Goal: Transaction & Acquisition: Book appointment/travel/reservation

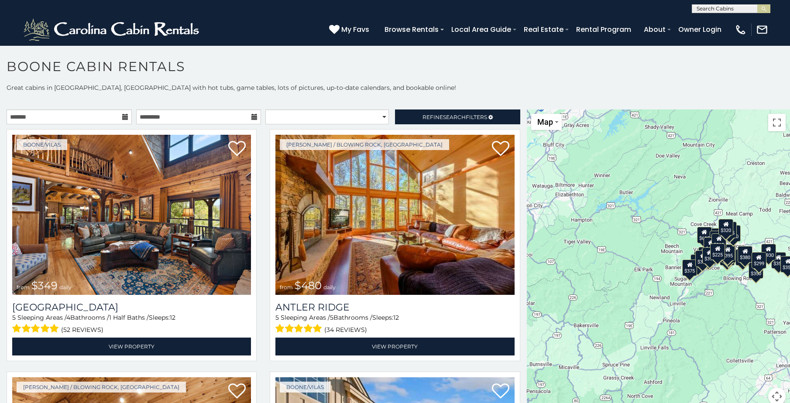
click at [126, 114] on icon at bounding box center [125, 117] width 6 height 6
click at [124, 118] on icon at bounding box center [125, 117] width 6 height 6
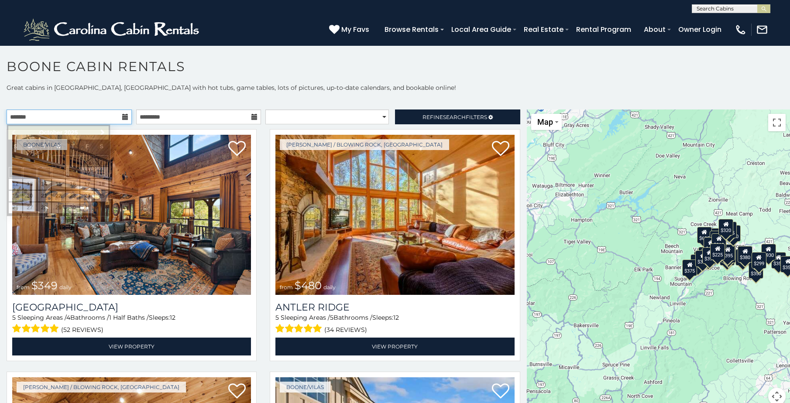
click at [120, 116] on input "text" at bounding box center [69, 117] width 125 height 15
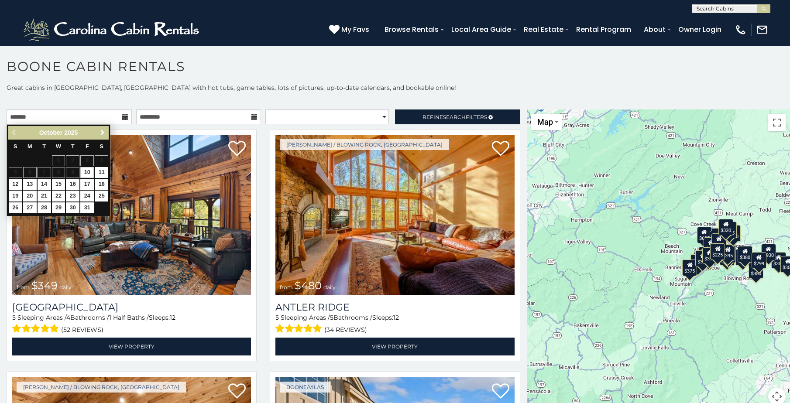
click at [102, 131] on span "Next" at bounding box center [102, 132] width 7 height 7
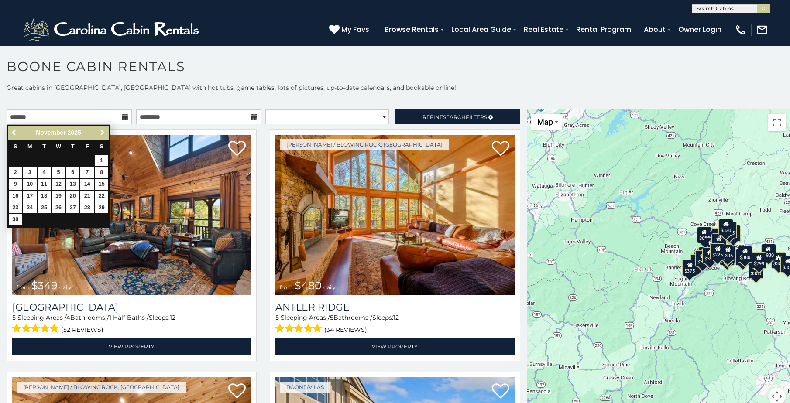
click at [102, 131] on span "Next" at bounding box center [102, 132] width 7 height 7
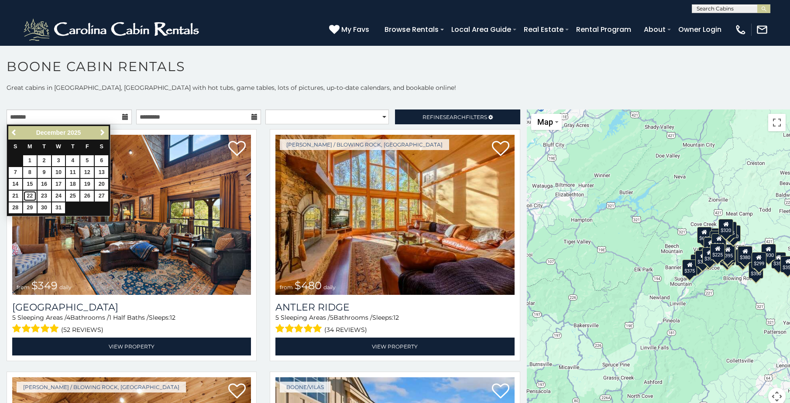
click at [27, 195] on link "22" at bounding box center [30, 196] width 14 height 11
type input "**********"
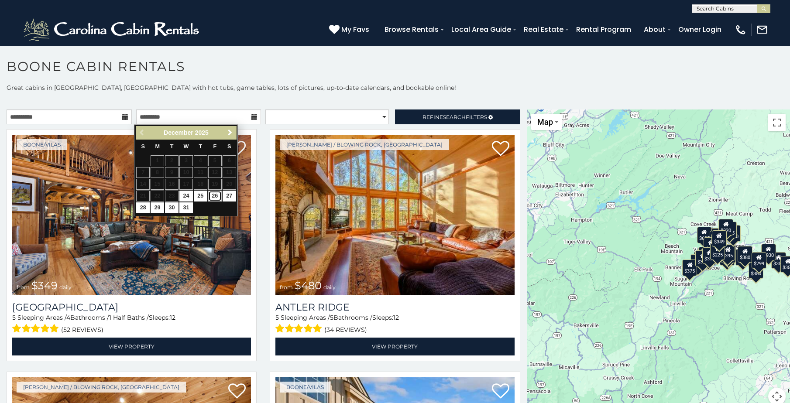
click at [217, 195] on link "26" at bounding box center [215, 196] width 14 height 11
type input "**********"
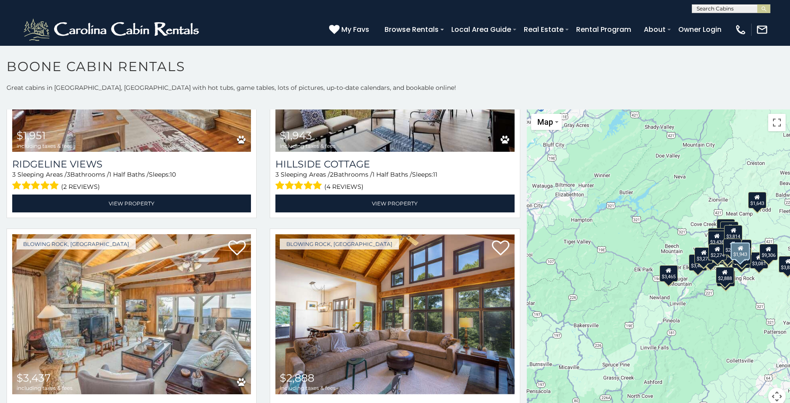
scroll to position [3056, 0]
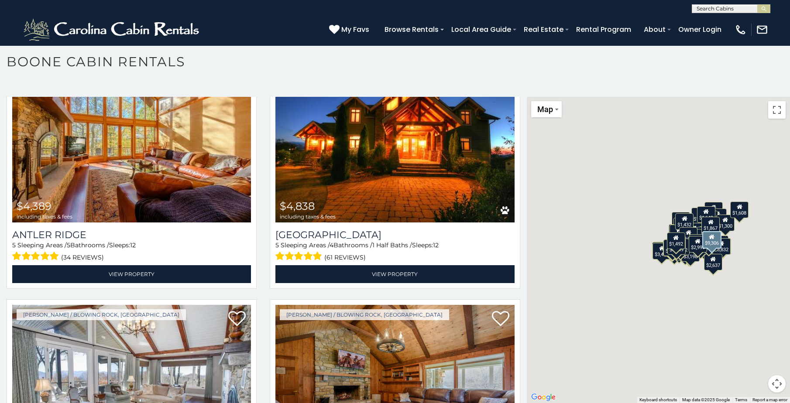
scroll to position [45, 0]
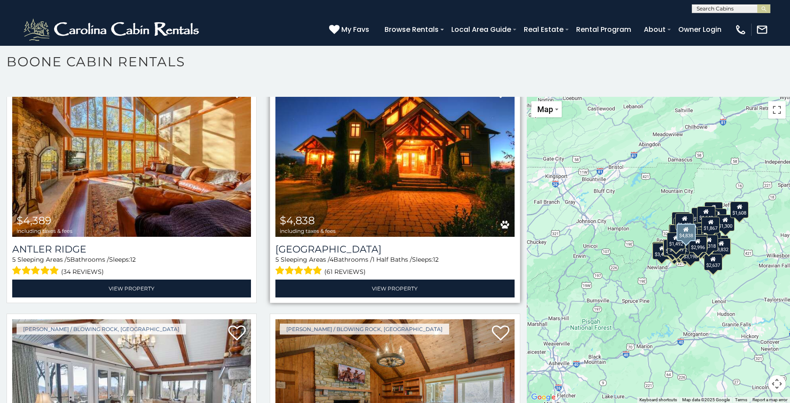
click at [360, 232] on img at bounding box center [394, 157] width 239 height 160
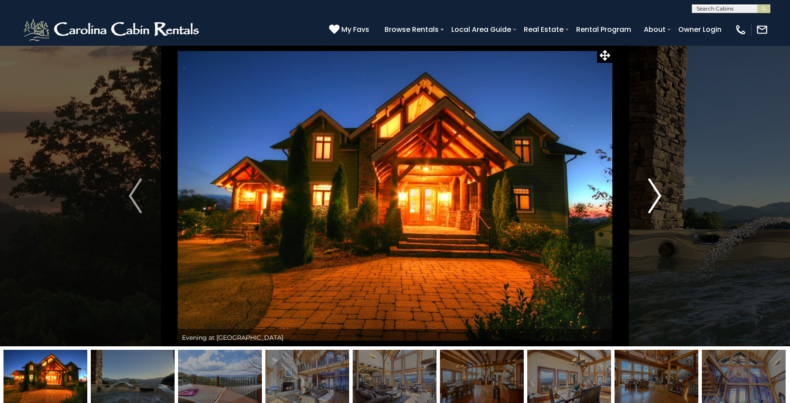
click at [657, 199] on img "Next" at bounding box center [654, 196] width 13 height 35
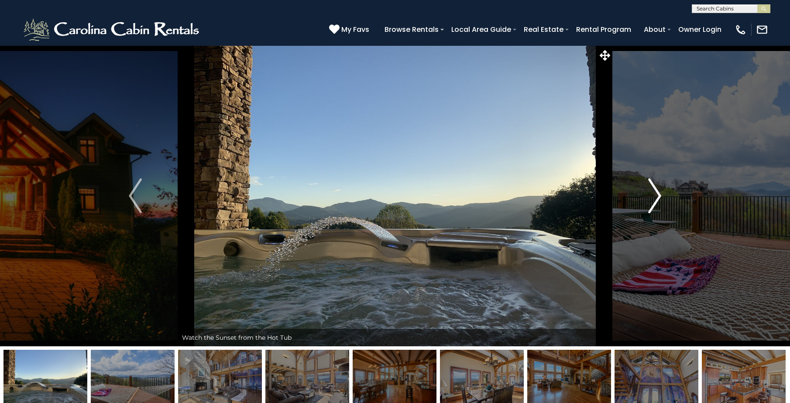
click at [657, 199] on img "Next" at bounding box center [654, 196] width 13 height 35
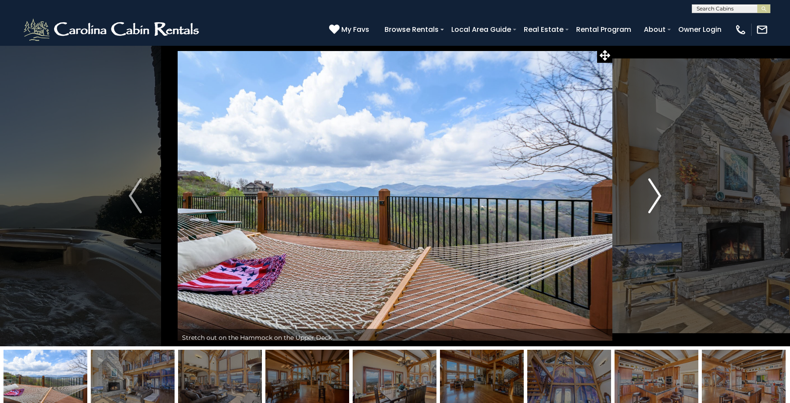
click at [657, 199] on img "Next" at bounding box center [654, 196] width 13 height 35
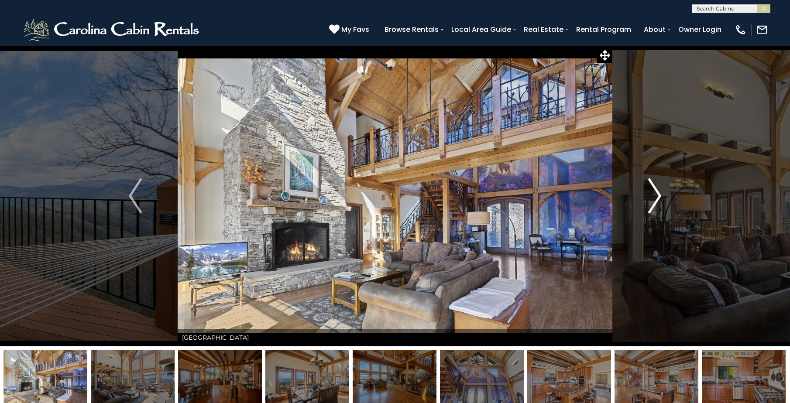
click at [657, 199] on img "Next" at bounding box center [654, 196] width 13 height 35
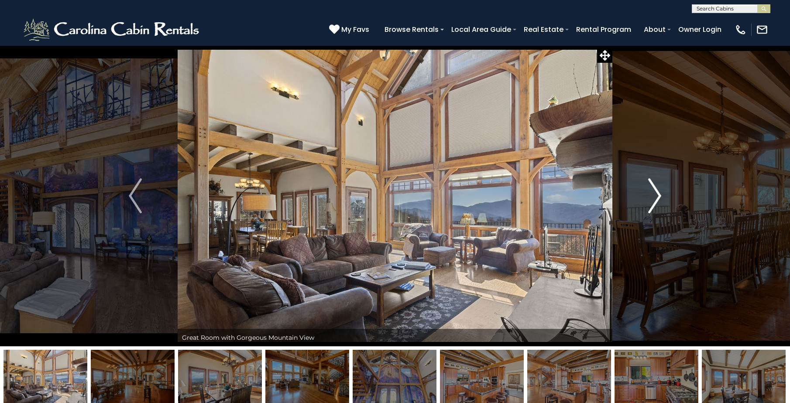
click at [657, 199] on img "Next" at bounding box center [654, 196] width 13 height 35
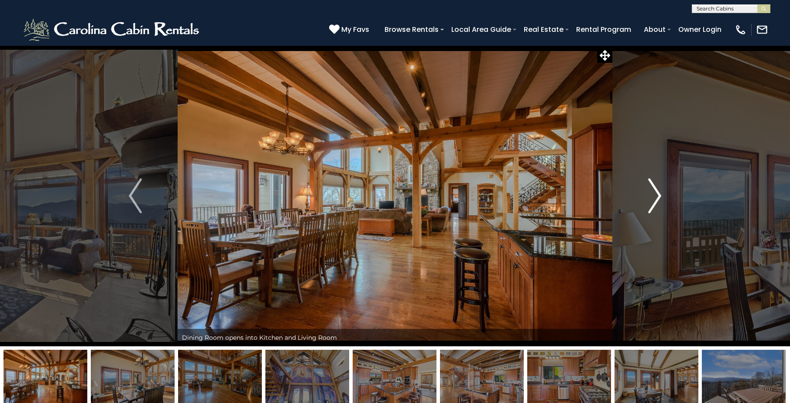
click at [657, 199] on img "Next" at bounding box center [654, 196] width 13 height 35
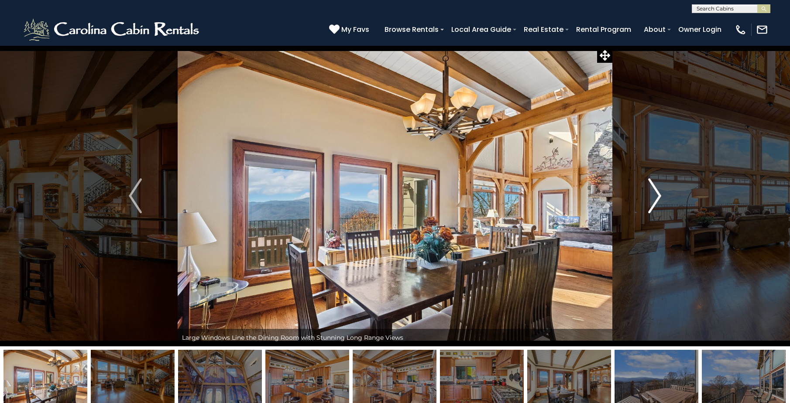
click at [657, 199] on img "Next" at bounding box center [654, 196] width 13 height 35
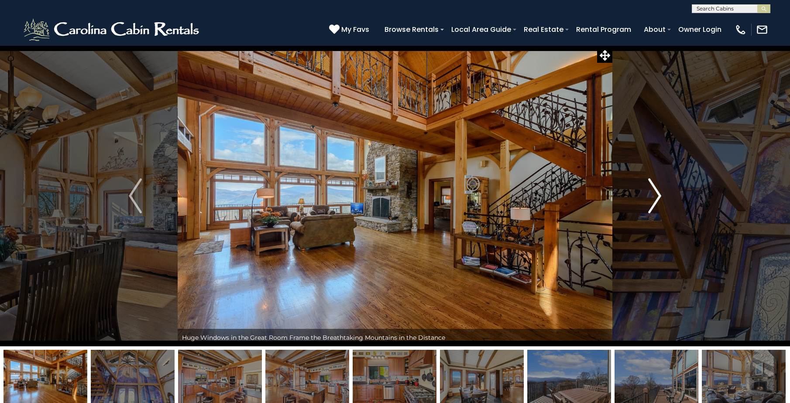
click at [657, 199] on img "Next" at bounding box center [654, 196] width 13 height 35
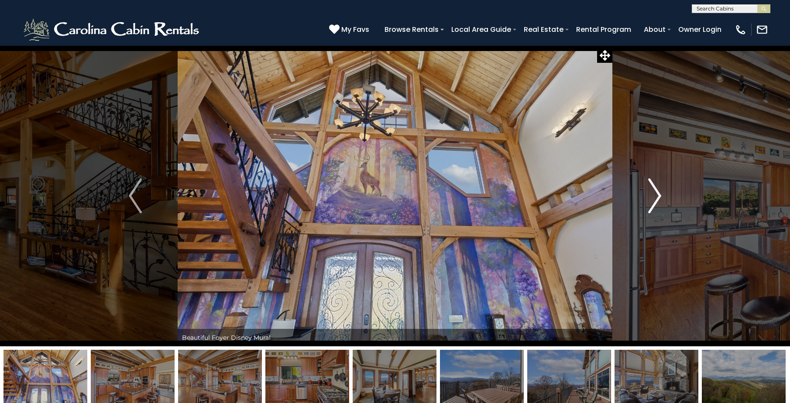
click at [657, 199] on img "Next" at bounding box center [654, 196] width 13 height 35
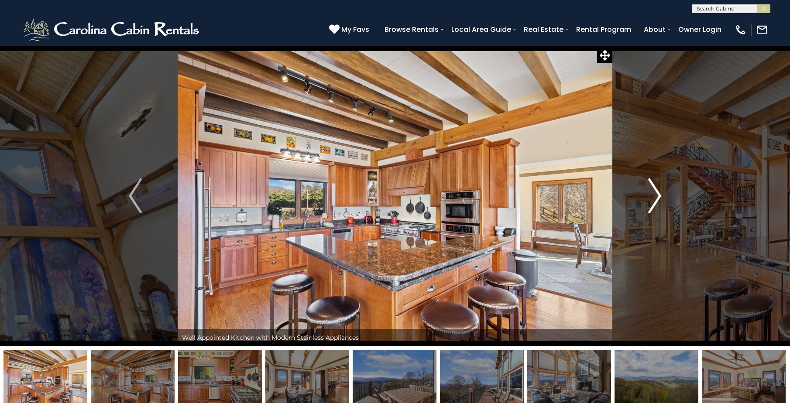
click at [657, 199] on img "Next" at bounding box center [654, 196] width 13 height 35
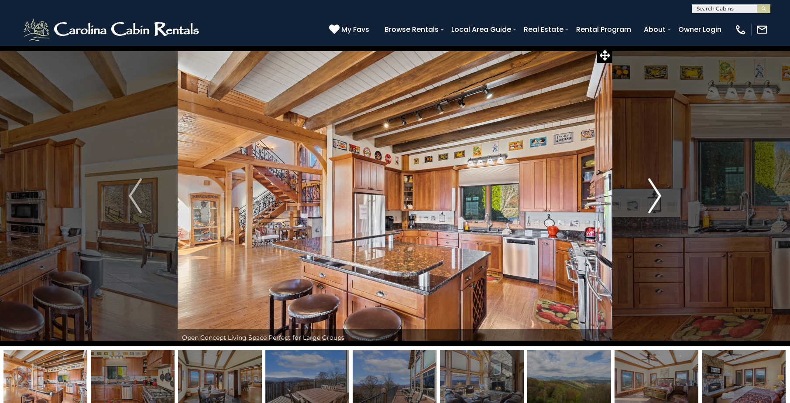
click at [657, 199] on img "Next" at bounding box center [654, 196] width 13 height 35
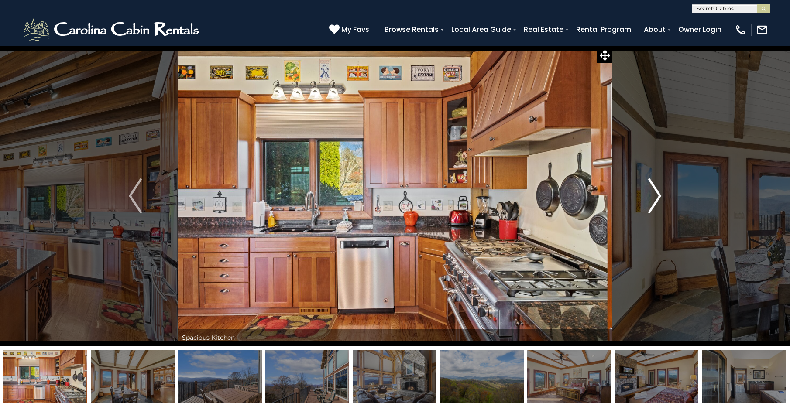
click at [657, 199] on img "Next" at bounding box center [654, 196] width 13 height 35
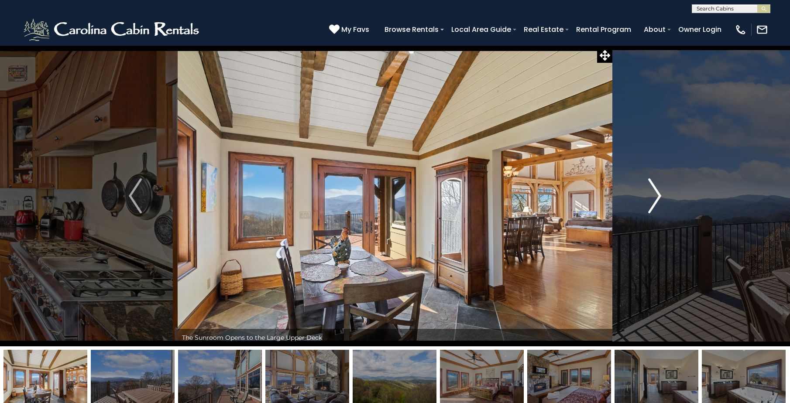
click at [657, 199] on img "Next" at bounding box center [654, 196] width 13 height 35
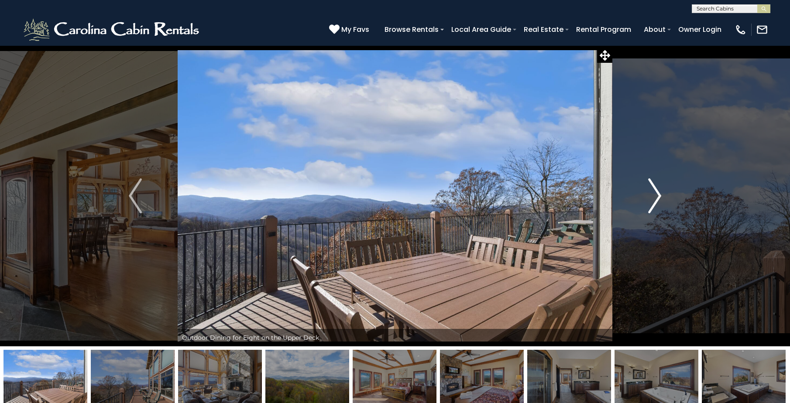
click at [657, 199] on img "Next" at bounding box center [654, 196] width 13 height 35
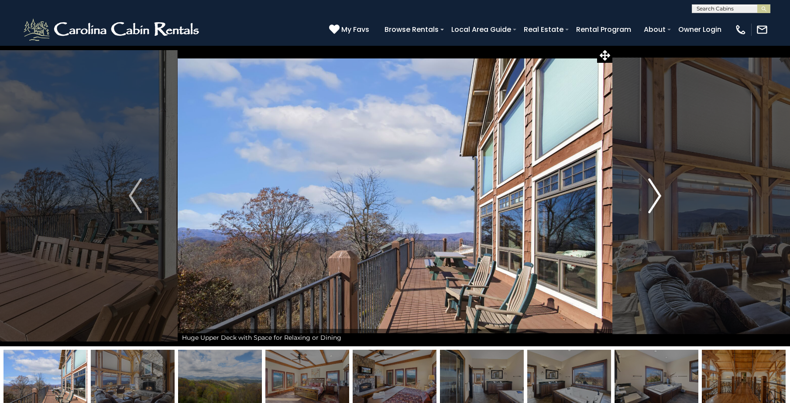
click at [657, 199] on img "Next" at bounding box center [654, 196] width 13 height 35
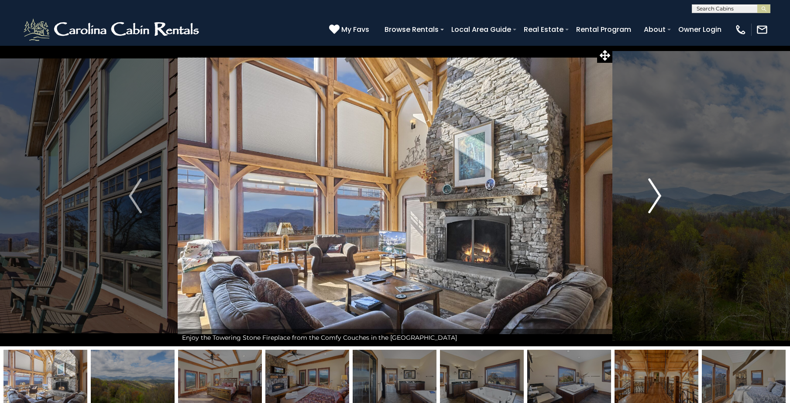
click at [657, 199] on img "Next" at bounding box center [654, 196] width 13 height 35
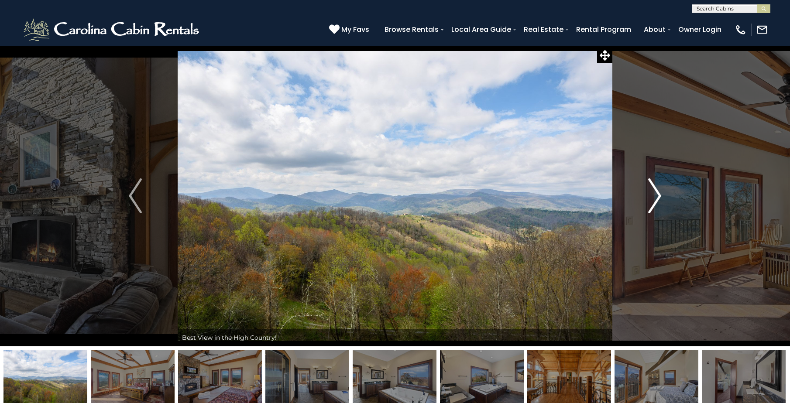
click at [657, 199] on img "Next" at bounding box center [654, 196] width 13 height 35
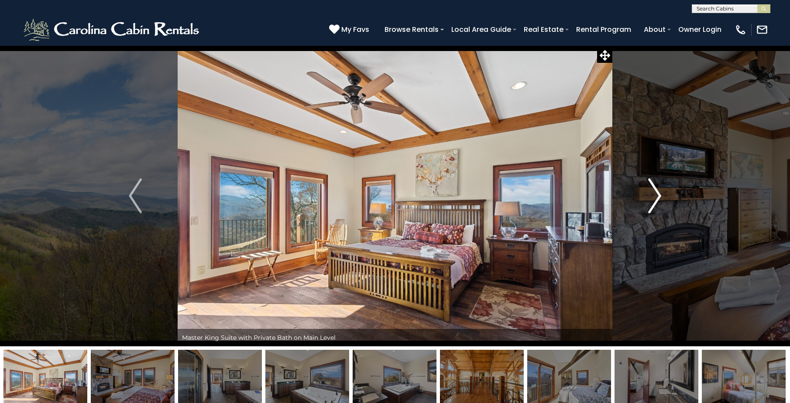
click at [657, 199] on img "Next" at bounding box center [654, 196] width 13 height 35
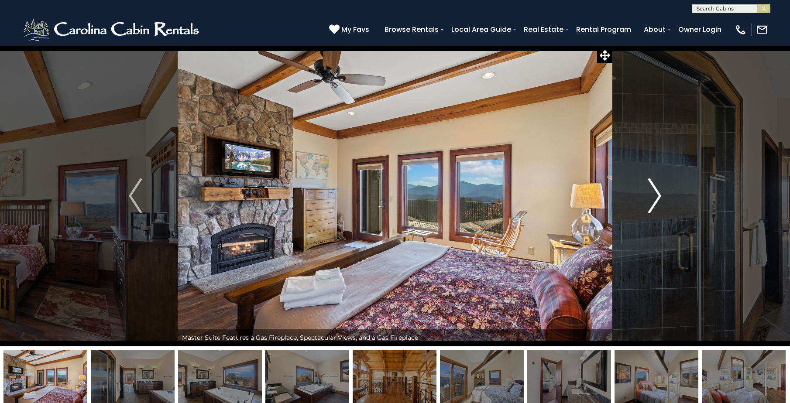
click at [657, 199] on img "Next" at bounding box center [654, 196] width 13 height 35
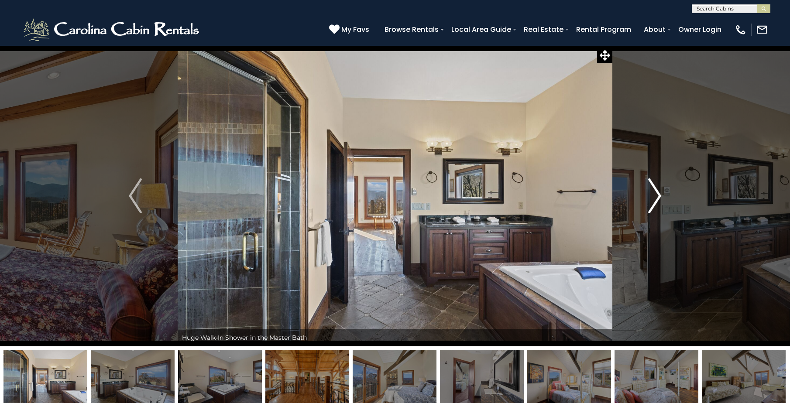
click at [657, 199] on img "Next" at bounding box center [654, 196] width 13 height 35
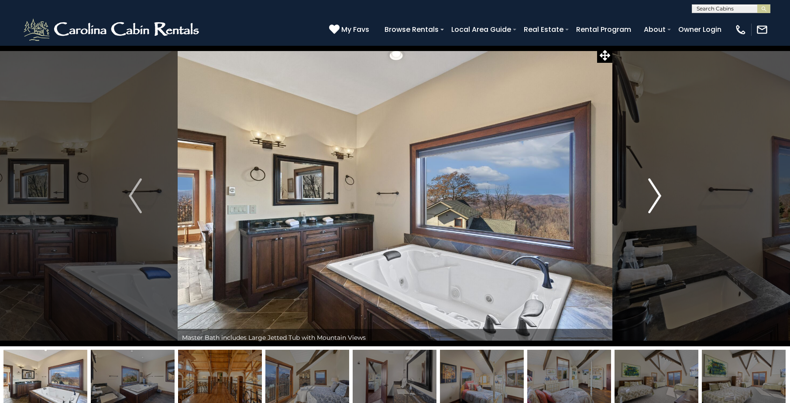
click at [657, 199] on img "Next" at bounding box center [654, 196] width 13 height 35
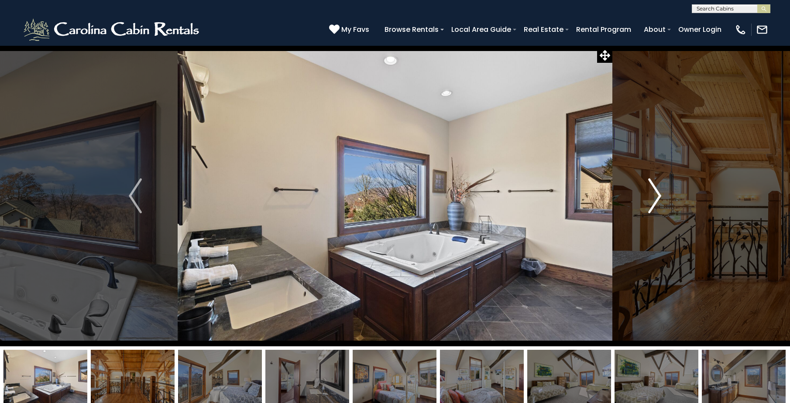
click at [657, 199] on img "Next" at bounding box center [654, 196] width 13 height 35
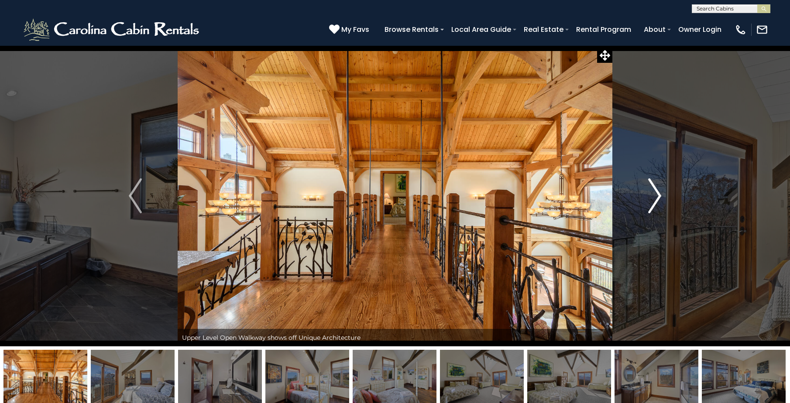
click at [657, 199] on img "Next" at bounding box center [654, 196] width 13 height 35
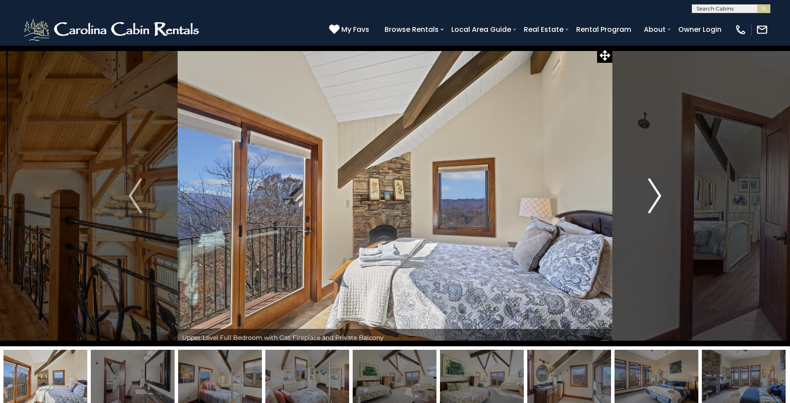
click at [657, 199] on img "Next" at bounding box center [654, 196] width 13 height 35
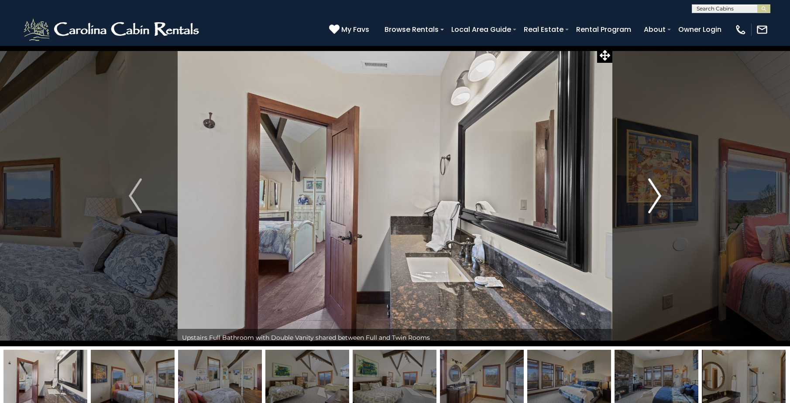
click at [657, 199] on img "Next" at bounding box center [654, 196] width 13 height 35
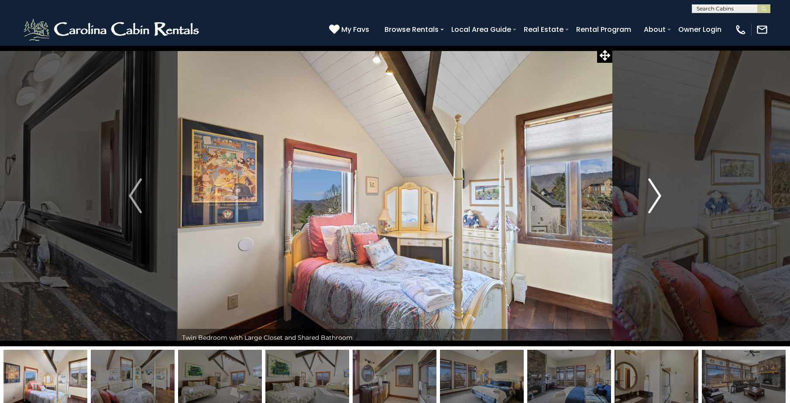
click at [657, 199] on img "Next" at bounding box center [654, 196] width 13 height 35
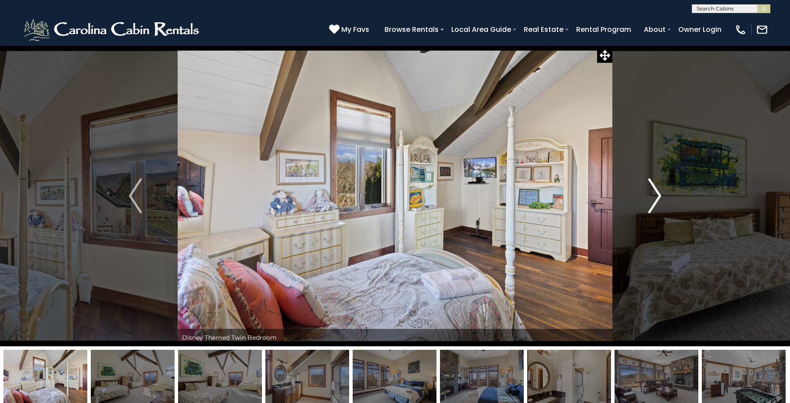
click at [657, 199] on img "Next" at bounding box center [654, 196] width 13 height 35
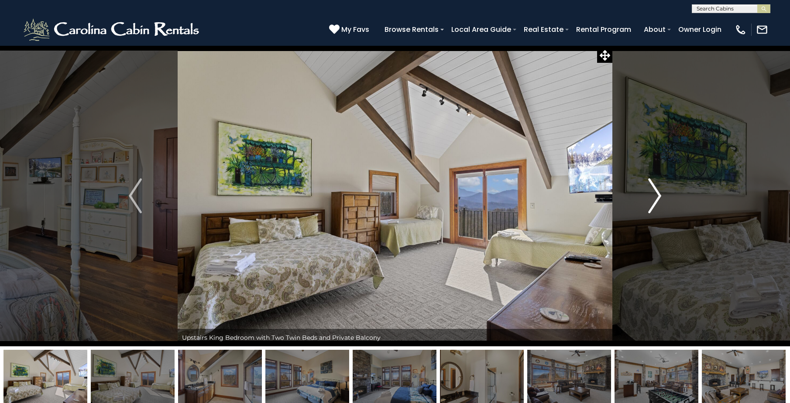
click at [657, 199] on img "Next" at bounding box center [654, 196] width 13 height 35
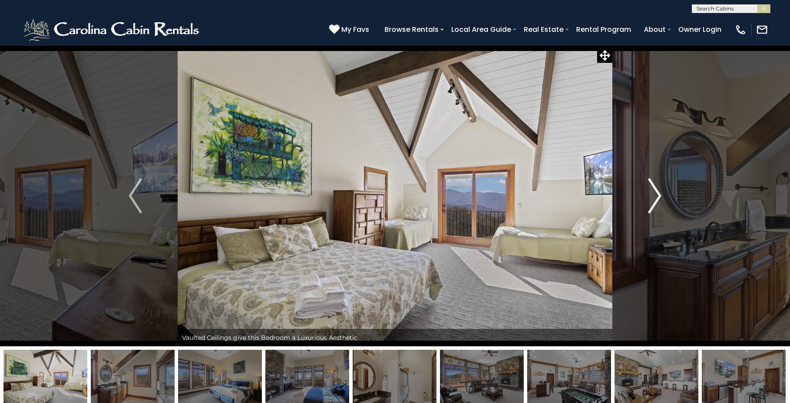
click at [657, 199] on img "Next" at bounding box center [654, 196] width 13 height 35
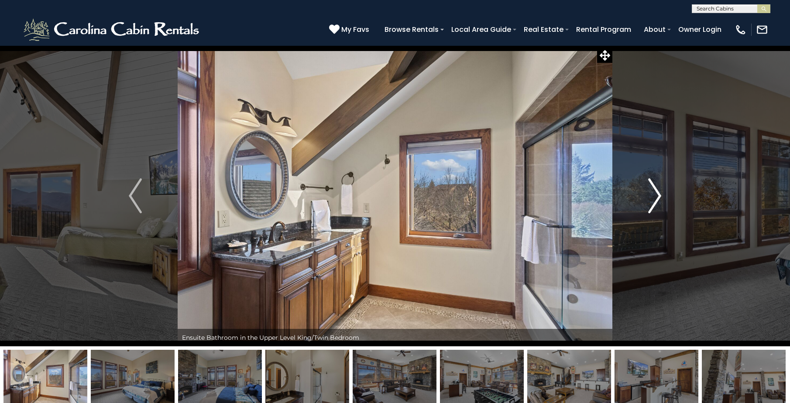
click at [657, 199] on img "Next" at bounding box center [654, 196] width 13 height 35
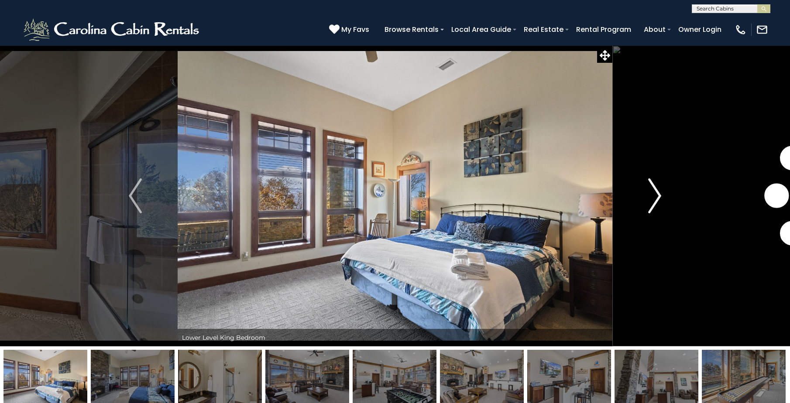
click at [657, 199] on img "Next" at bounding box center [654, 196] width 13 height 35
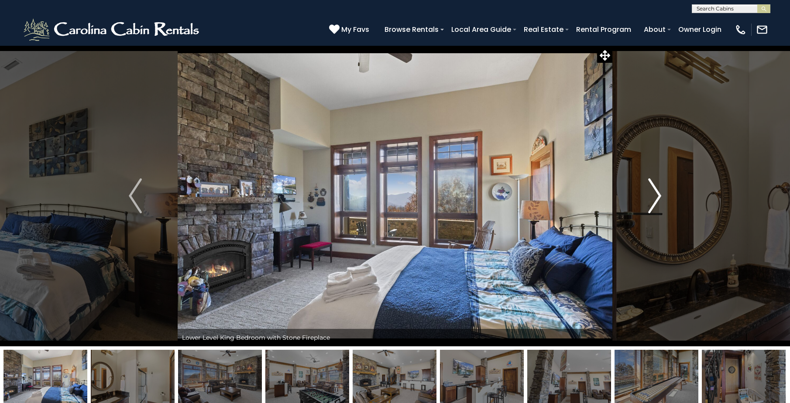
click at [657, 199] on img "Next" at bounding box center [654, 196] width 13 height 35
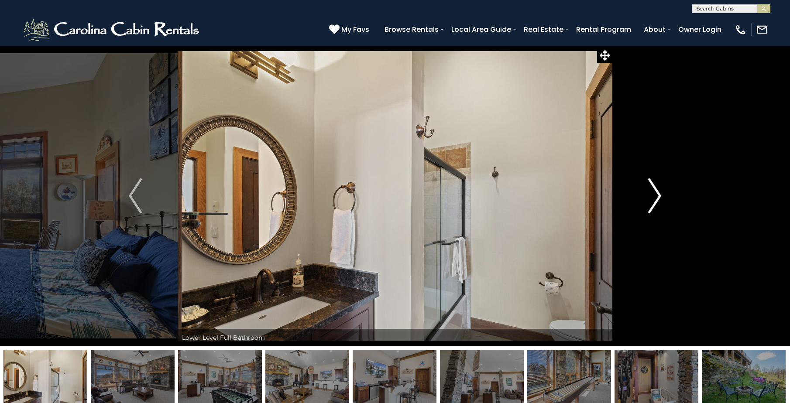
click at [657, 199] on img "Next" at bounding box center [654, 196] width 13 height 35
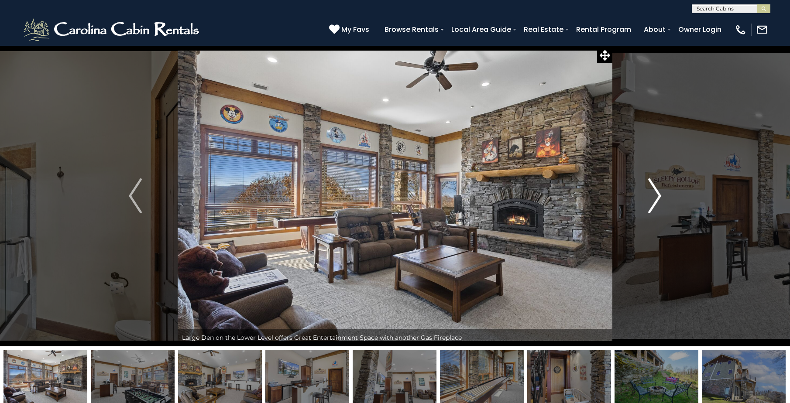
click at [657, 199] on img "Next" at bounding box center [654, 196] width 13 height 35
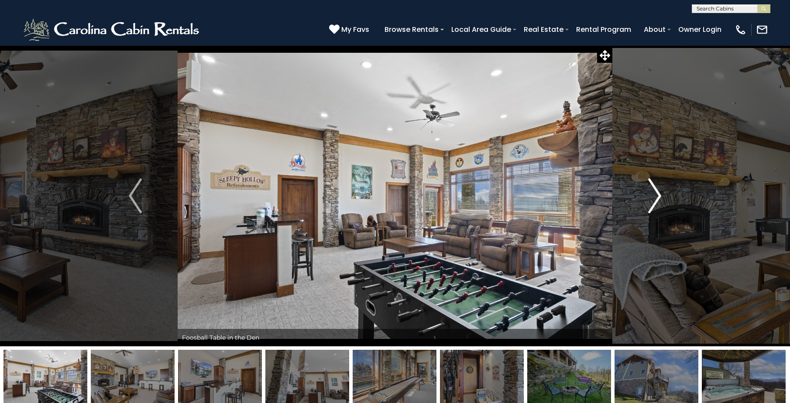
click at [657, 199] on img "Next" at bounding box center [654, 196] width 13 height 35
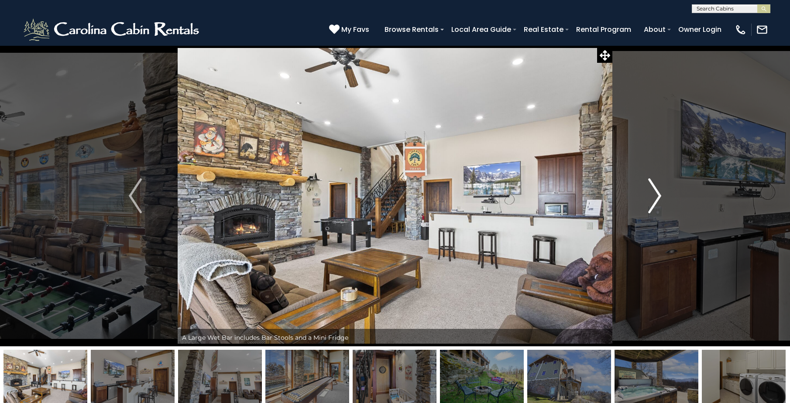
click at [657, 199] on img "Next" at bounding box center [654, 196] width 13 height 35
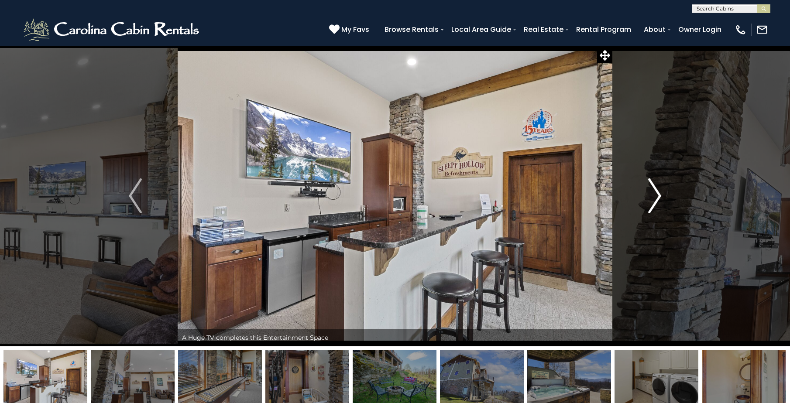
click at [657, 199] on img "Next" at bounding box center [654, 196] width 13 height 35
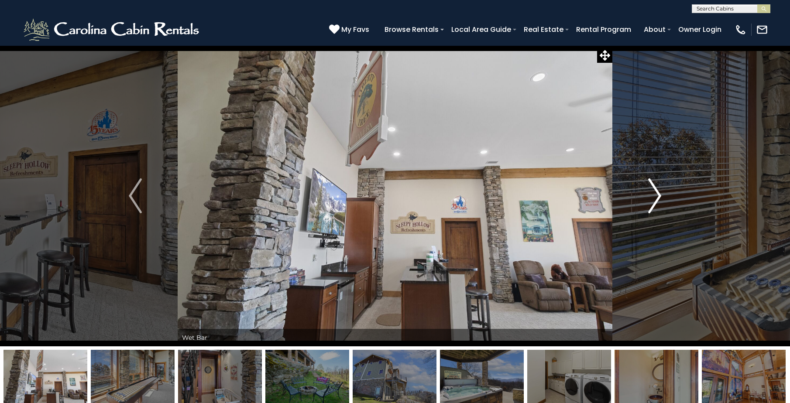
click at [657, 199] on img "Next" at bounding box center [654, 196] width 13 height 35
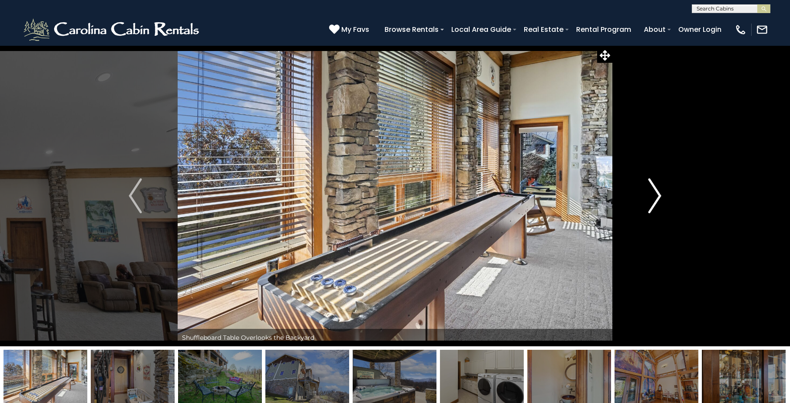
click at [657, 199] on img "Next" at bounding box center [654, 196] width 13 height 35
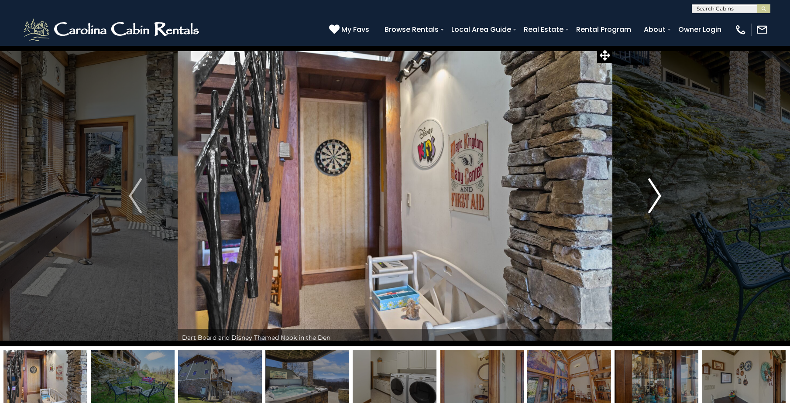
click at [657, 199] on img "Next" at bounding box center [654, 196] width 13 height 35
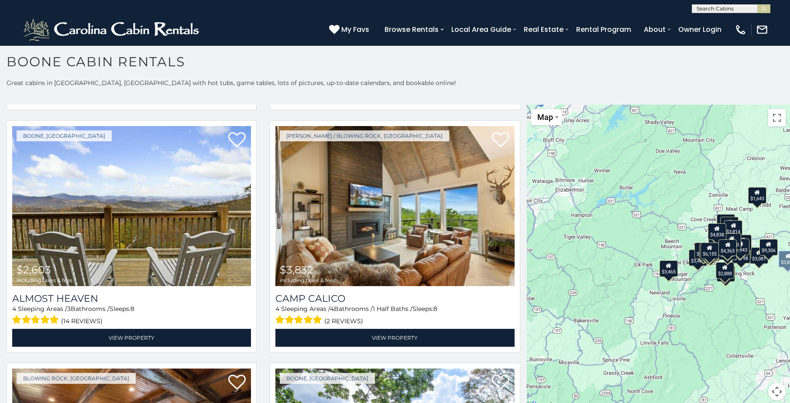
scroll to position [1222, 0]
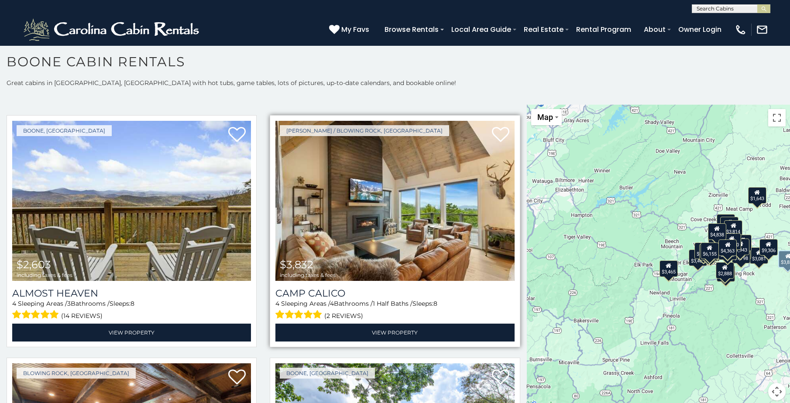
click at [399, 260] on img at bounding box center [394, 201] width 239 height 160
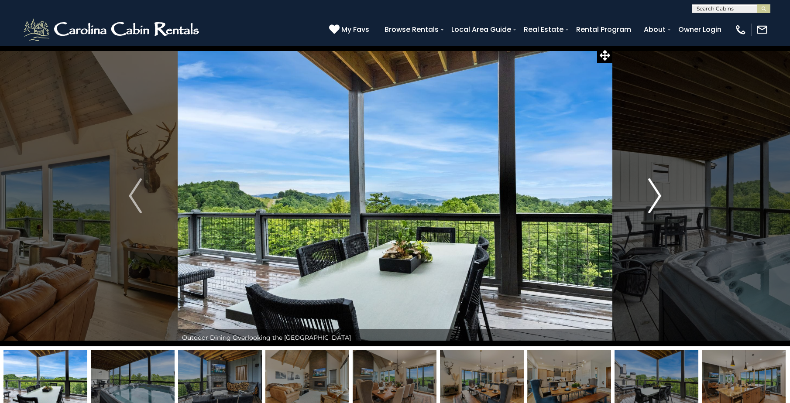
click at [651, 197] on img "Next" at bounding box center [654, 196] width 13 height 35
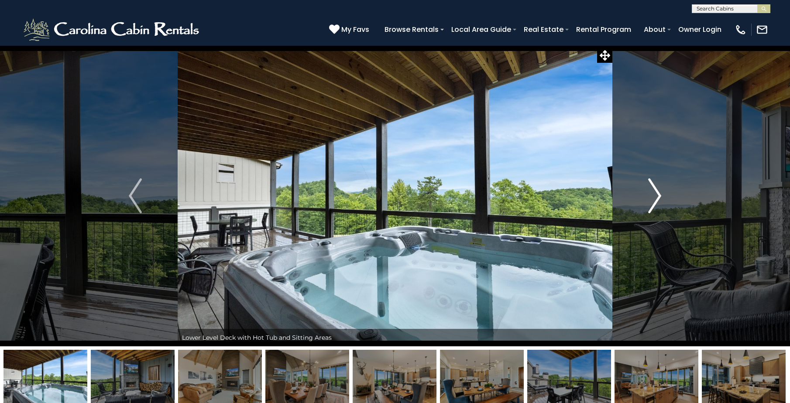
click at [651, 197] on img "Next" at bounding box center [654, 196] width 13 height 35
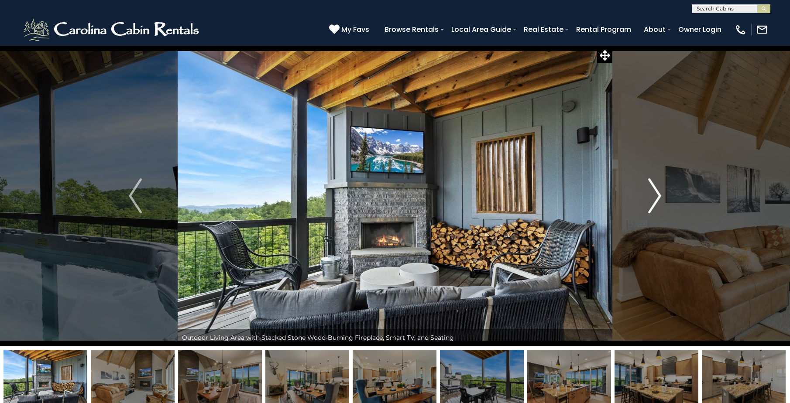
click at [651, 197] on img "Next" at bounding box center [654, 196] width 13 height 35
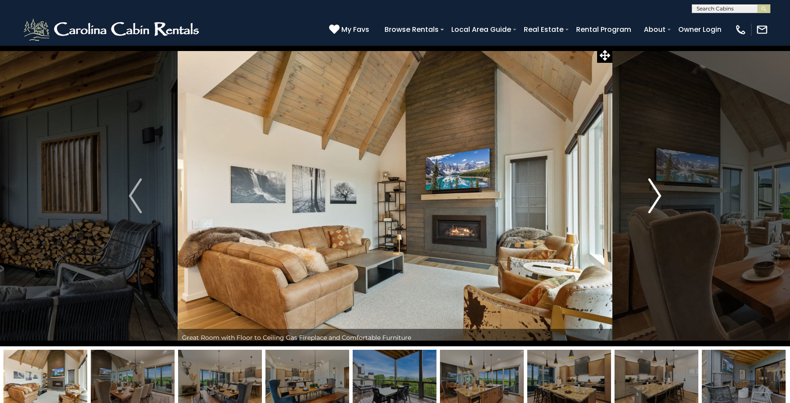
click at [651, 197] on img "Next" at bounding box center [654, 196] width 13 height 35
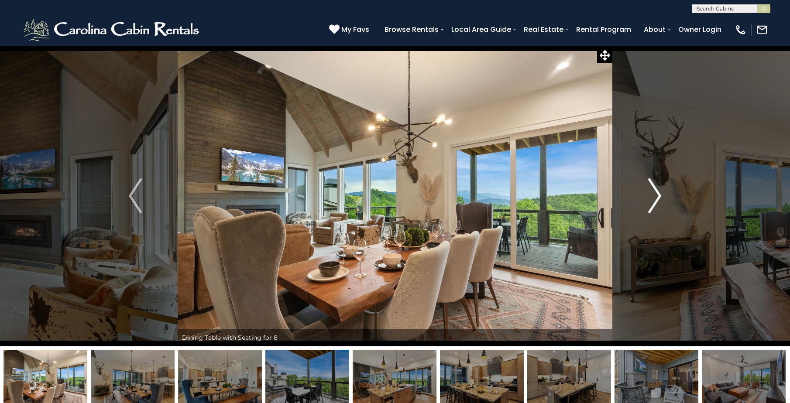
click at [651, 198] on img "Next" at bounding box center [654, 196] width 13 height 35
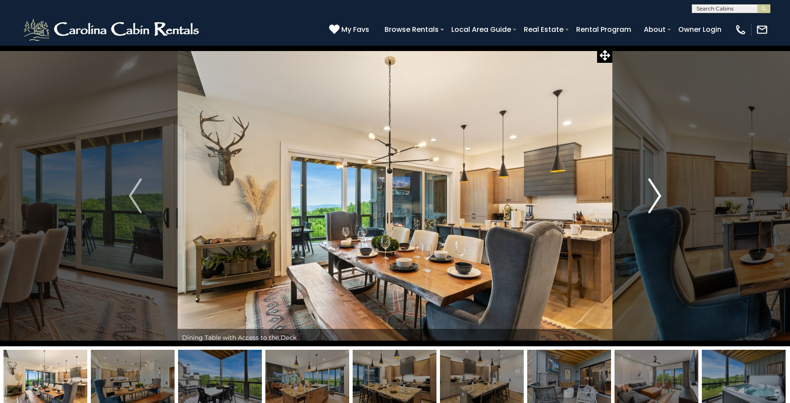
click at [651, 198] on img "Next" at bounding box center [654, 196] width 13 height 35
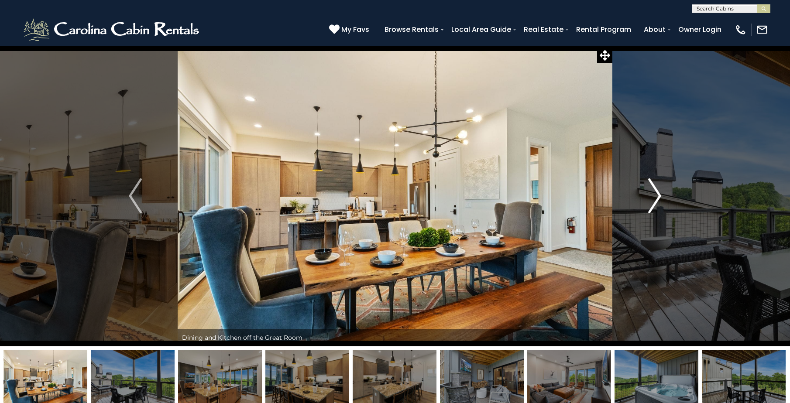
click at [651, 198] on img "Next" at bounding box center [654, 196] width 13 height 35
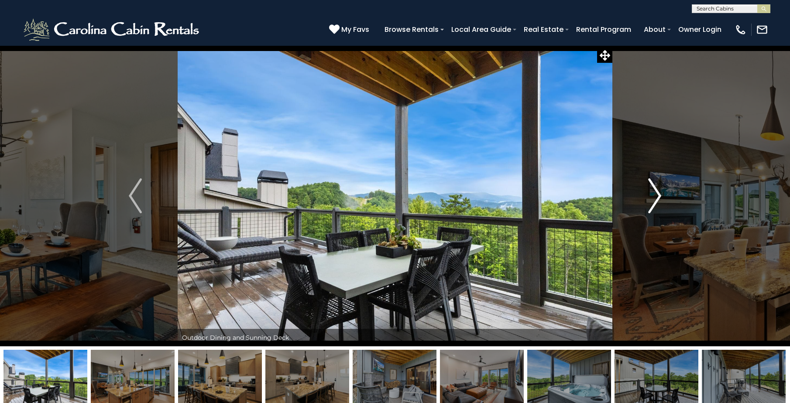
click at [651, 198] on img "Next" at bounding box center [654, 196] width 13 height 35
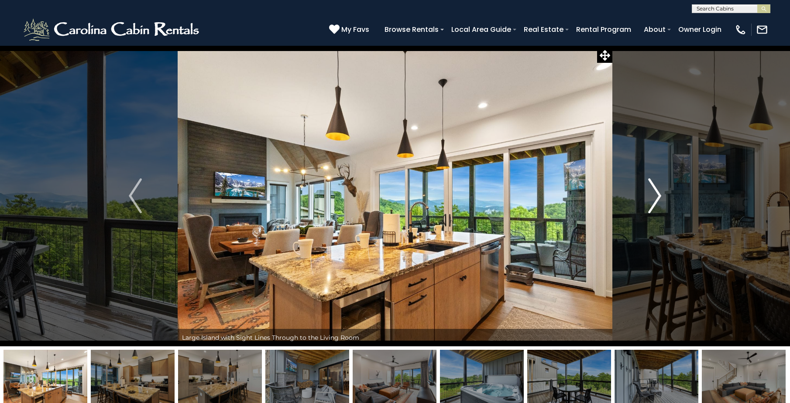
click at [651, 198] on img "Next" at bounding box center [654, 196] width 13 height 35
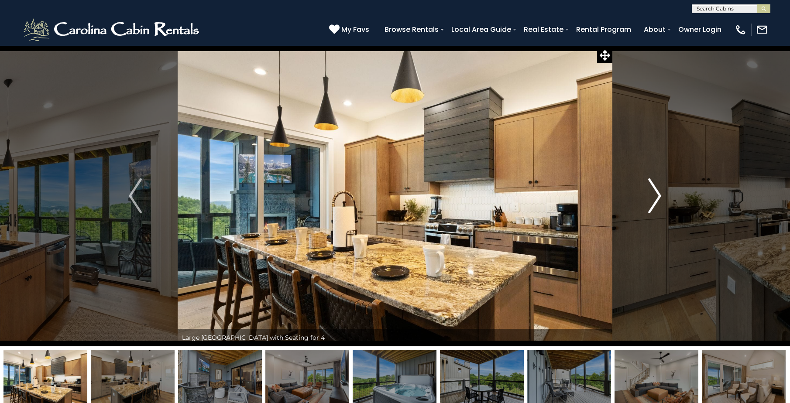
click at [651, 198] on img "Next" at bounding box center [654, 196] width 13 height 35
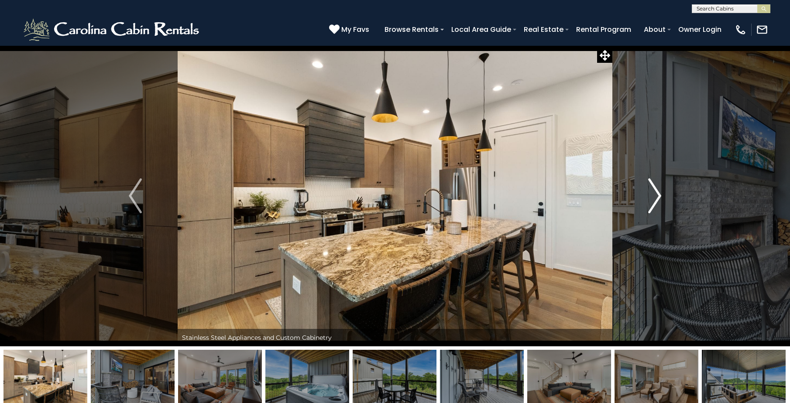
click at [651, 198] on img "Next" at bounding box center [654, 196] width 13 height 35
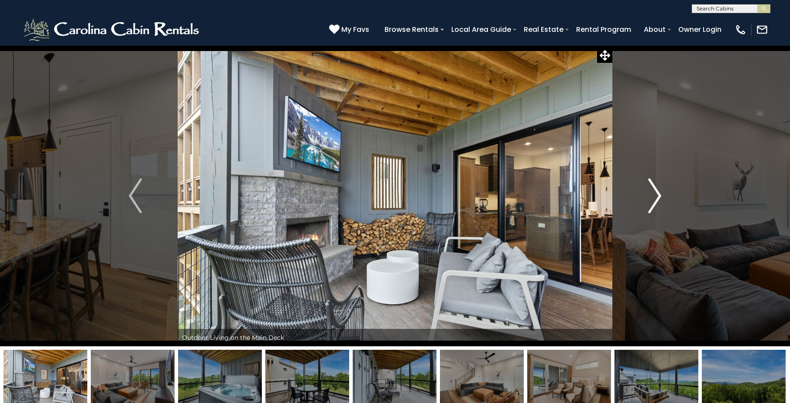
click at [651, 198] on img "Next" at bounding box center [654, 196] width 13 height 35
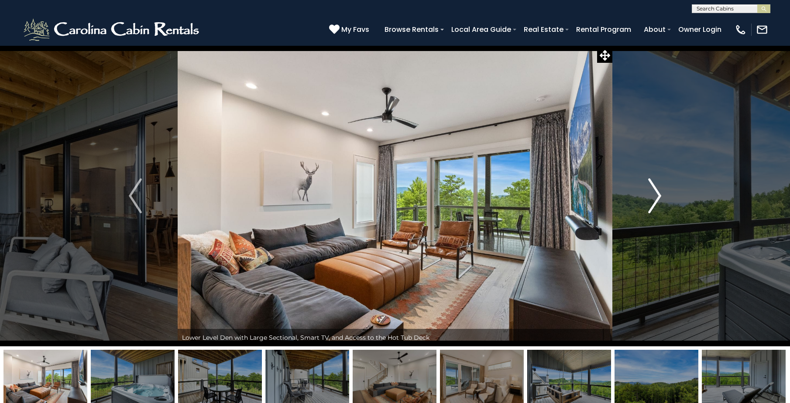
click at [651, 198] on img "Next" at bounding box center [654, 196] width 13 height 35
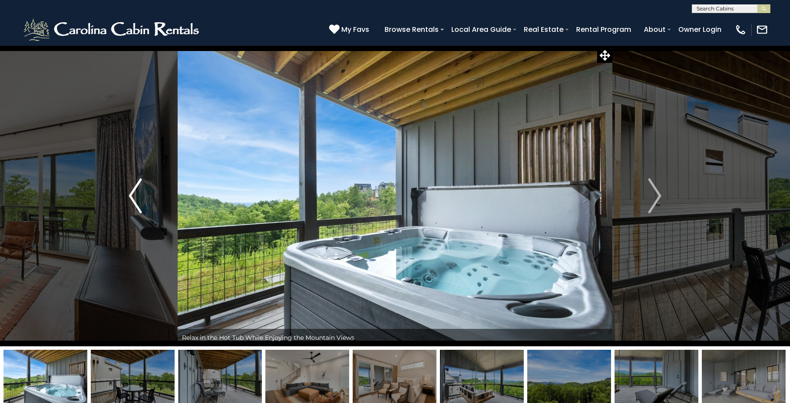
click at [126, 201] on button "Previous" at bounding box center [135, 195] width 85 height 301
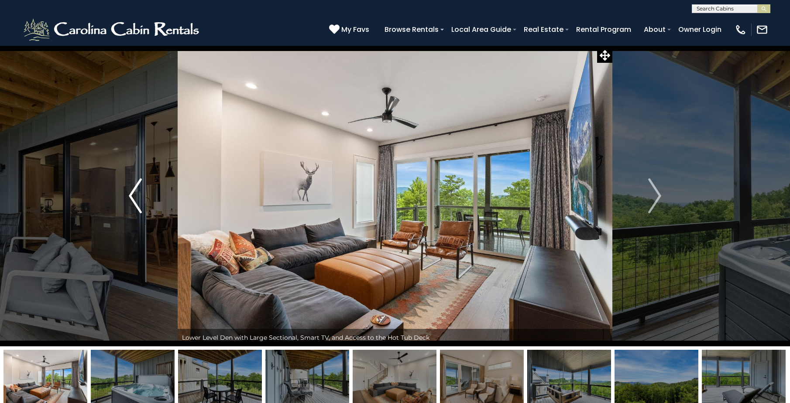
click at [126, 201] on button "Previous" at bounding box center [135, 195] width 85 height 301
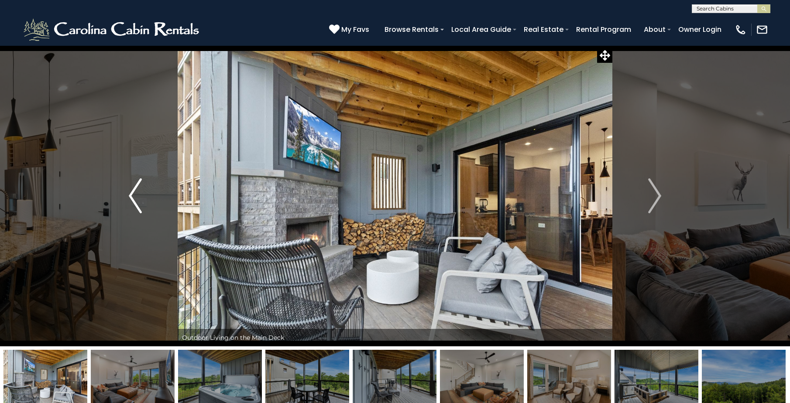
click at [126, 201] on button "Previous" at bounding box center [135, 195] width 85 height 301
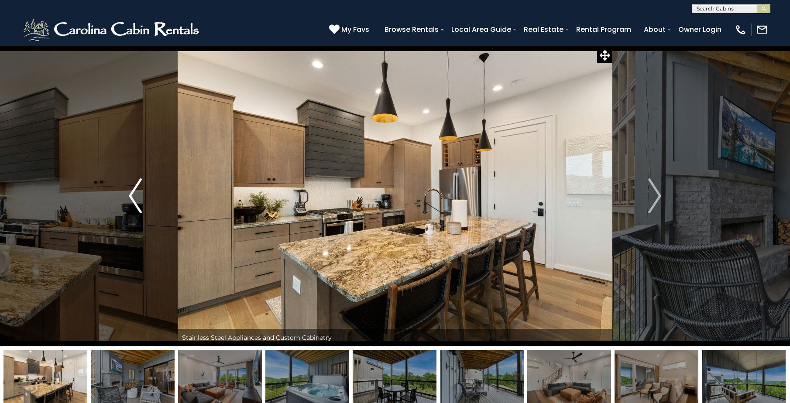
click at [126, 201] on button "Previous" at bounding box center [135, 195] width 85 height 301
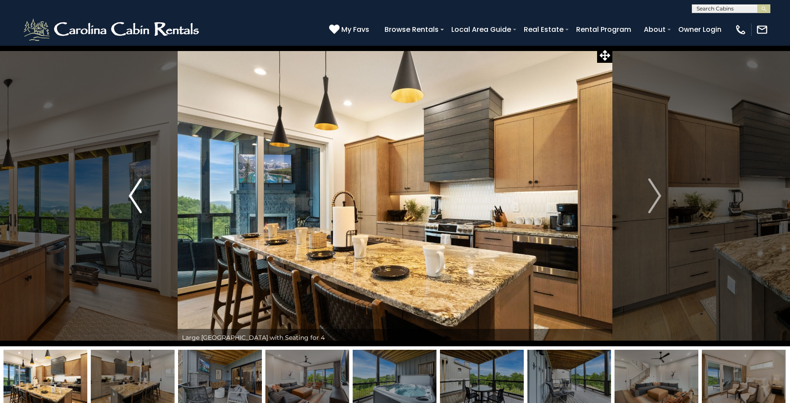
click at [126, 201] on button "Previous" at bounding box center [135, 195] width 85 height 301
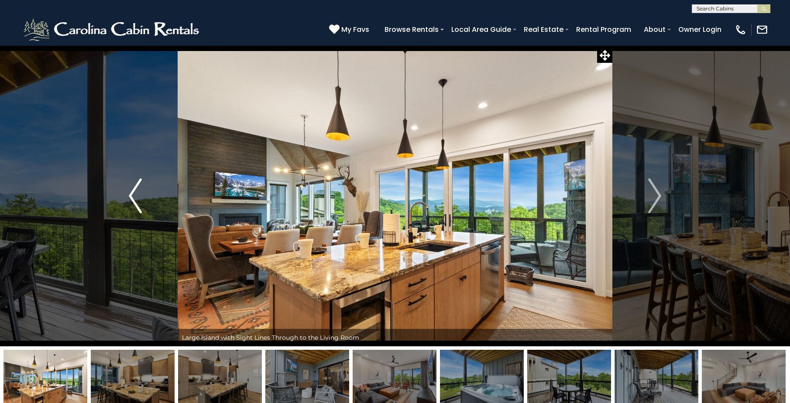
click at [126, 201] on button "Previous" at bounding box center [135, 195] width 85 height 301
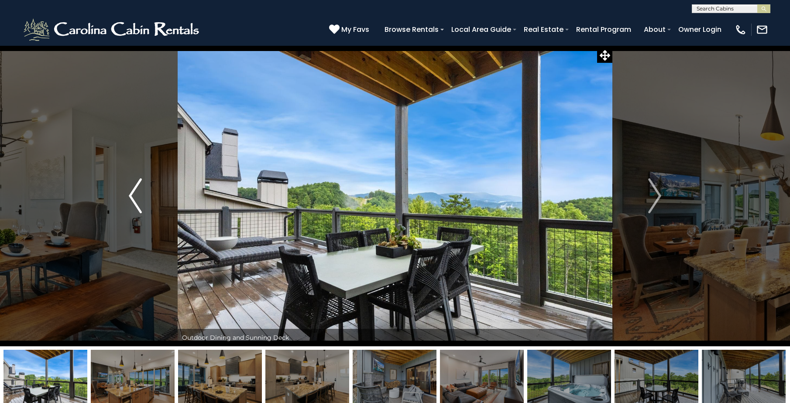
click at [126, 201] on button "Previous" at bounding box center [135, 195] width 85 height 301
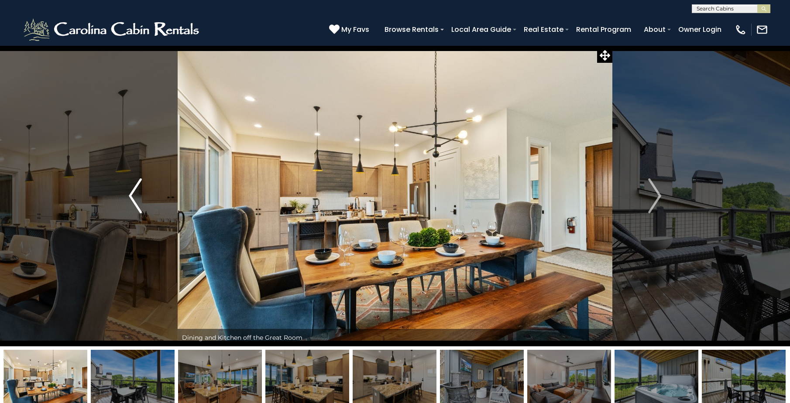
click at [126, 201] on button "Previous" at bounding box center [135, 195] width 85 height 301
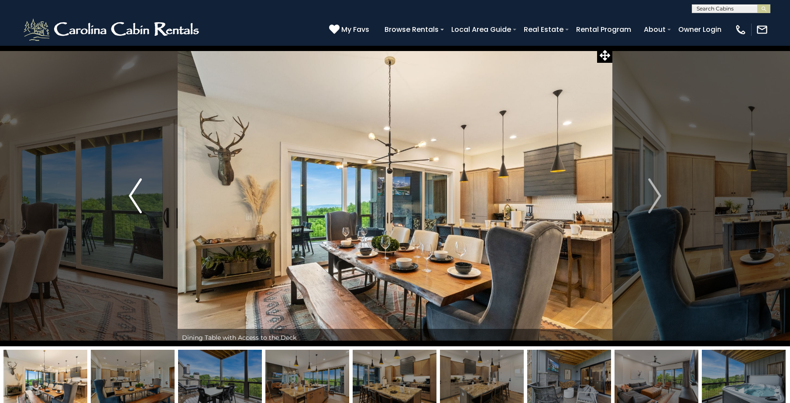
click at [126, 201] on button "Previous" at bounding box center [135, 195] width 85 height 301
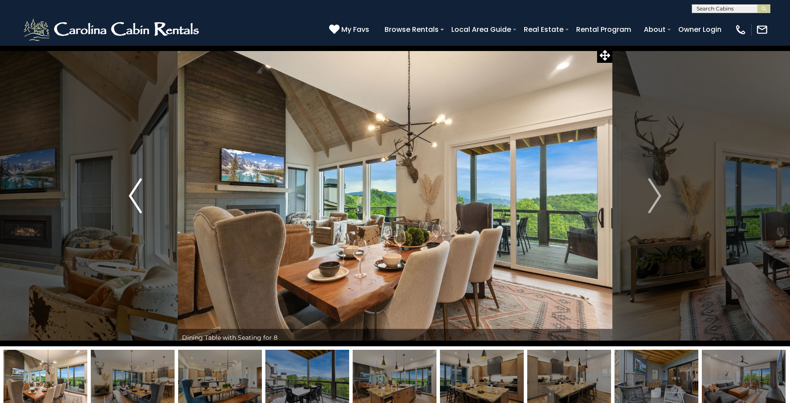
click at [126, 201] on button "Previous" at bounding box center [135, 195] width 85 height 301
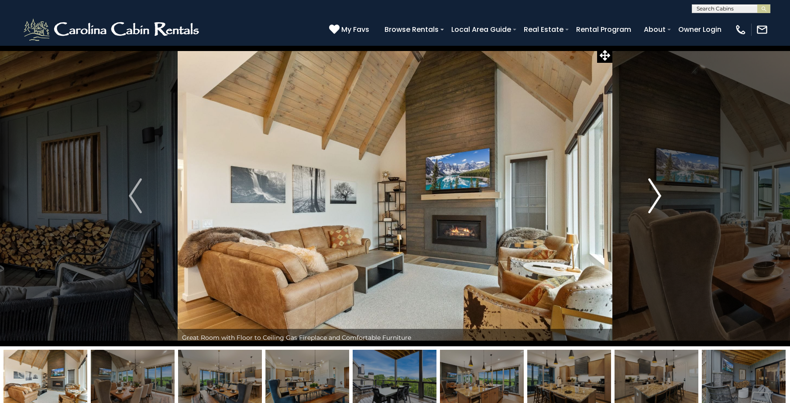
click at [657, 196] on img "Next" at bounding box center [654, 196] width 13 height 35
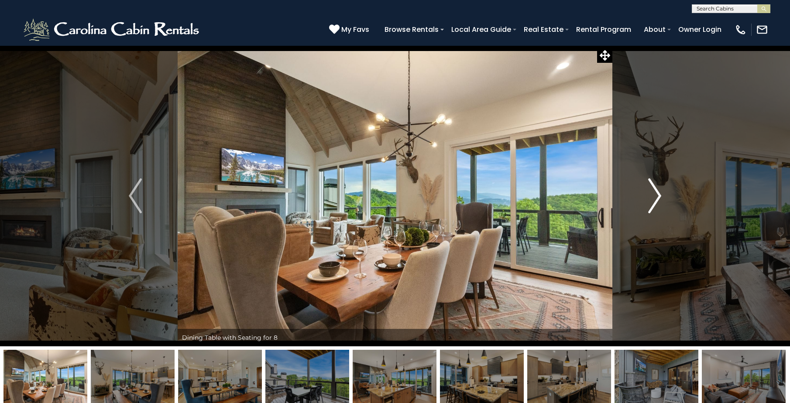
click at [657, 196] on img "Next" at bounding box center [654, 196] width 13 height 35
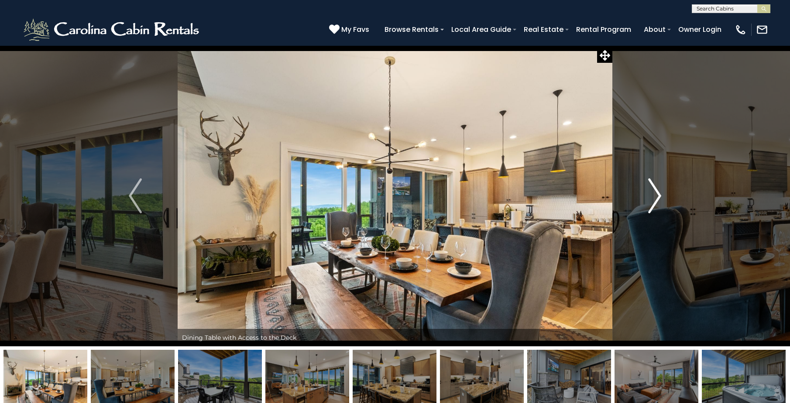
click at [657, 196] on img "Next" at bounding box center [654, 196] width 13 height 35
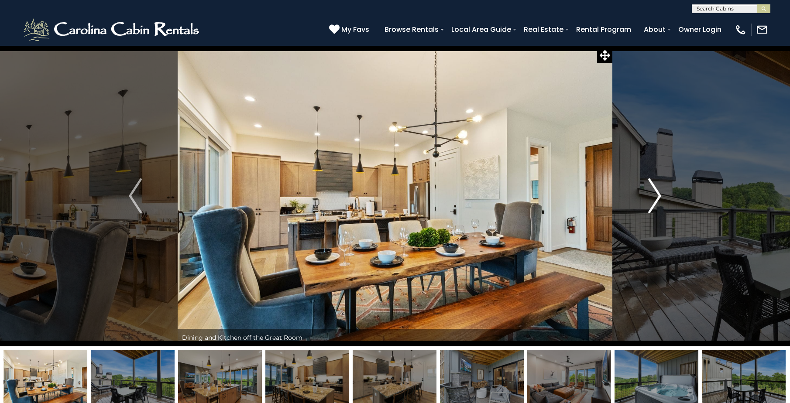
click at [657, 196] on img "Next" at bounding box center [654, 196] width 13 height 35
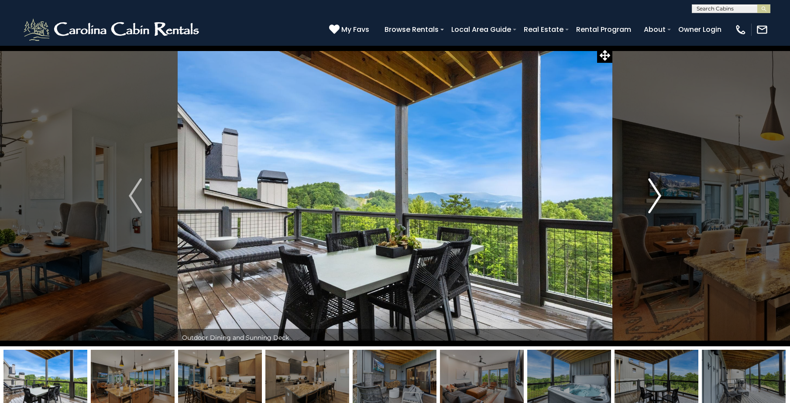
click at [657, 196] on img "Next" at bounding box center [654, 196] width 13 height 35
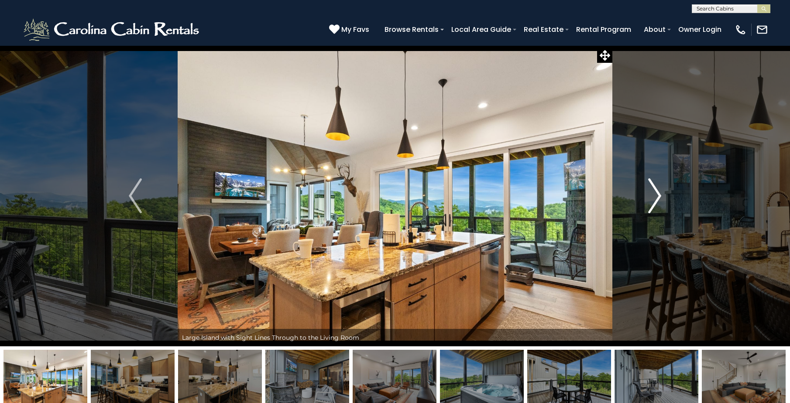
click at [657, 196] on img "Next" at bounding box center [654, 196] width 13 height 35
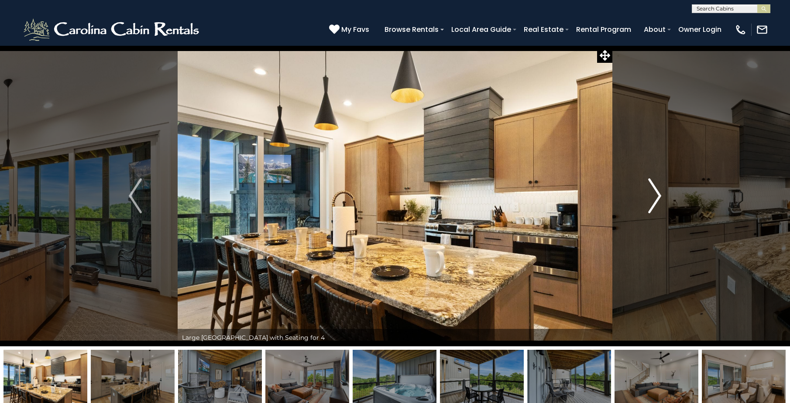
click at [657, 196] on img "Next" at bounding box center [654, 196] width 13 height 35
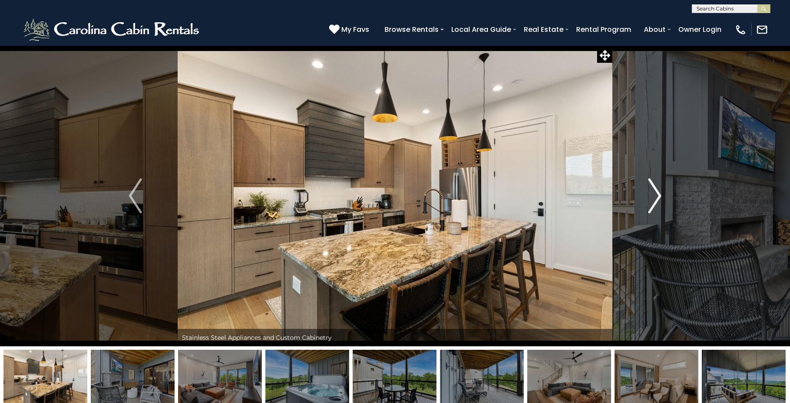
click at [657, 196] on img "Next" at bounding box center [654, 196] width 13 height 35
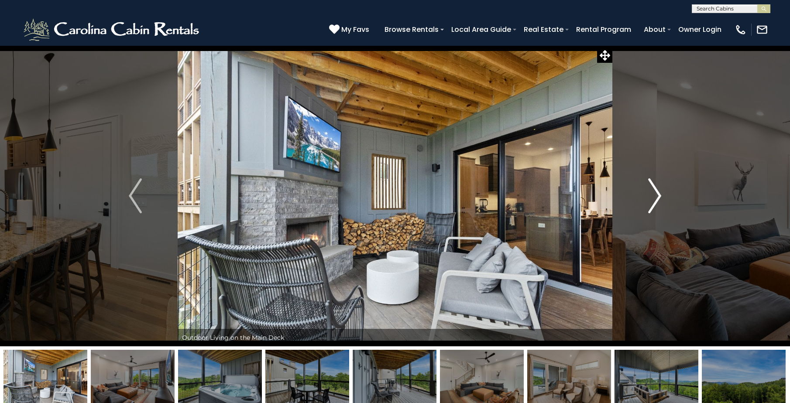
click at [657, 196] on img "Next" at bounding box center [654, 196] width 13 height 35
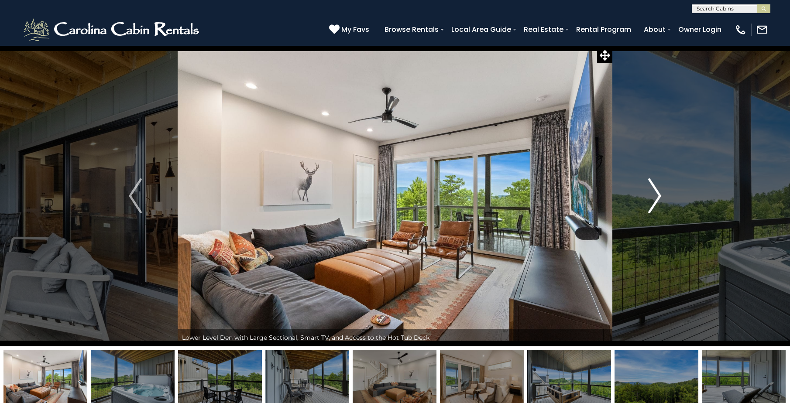
click at [657, 196] on img "Next" at bounding box center [654, 196] width 13 height 35
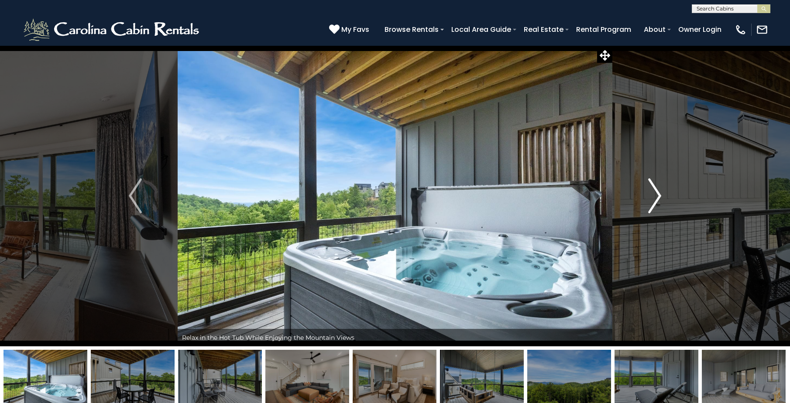
drag, startPoint x: 657, startPoint y: 196, endPoint x: 654, endPoint y: 189, distance: 7.2
click at [654, 189] on img "Next" at bounding box center [654, 196] width 13 height 35
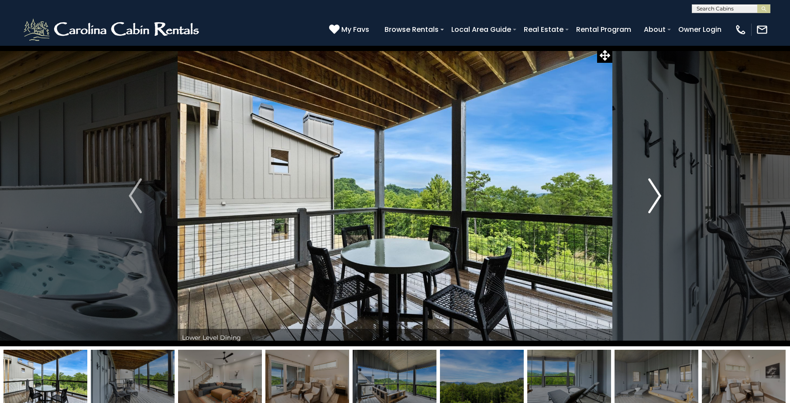
click at [654, 189] on img "Next" at bounding box center [654, 196] width 13 height 35
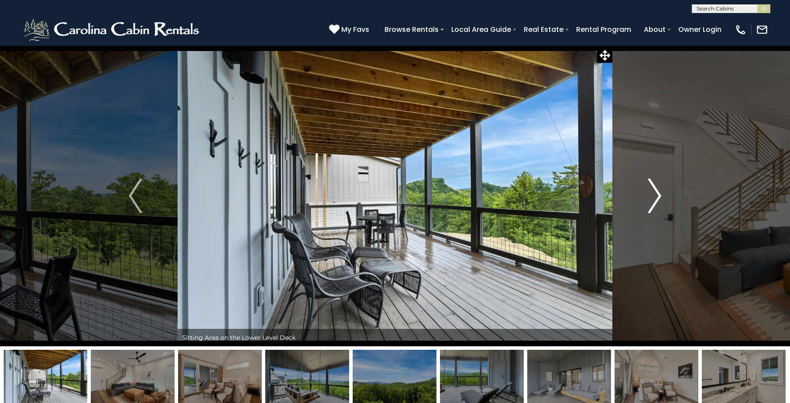
click at [654, 189] on img "Next" at bounding box center [654, 196] width 13 height 35
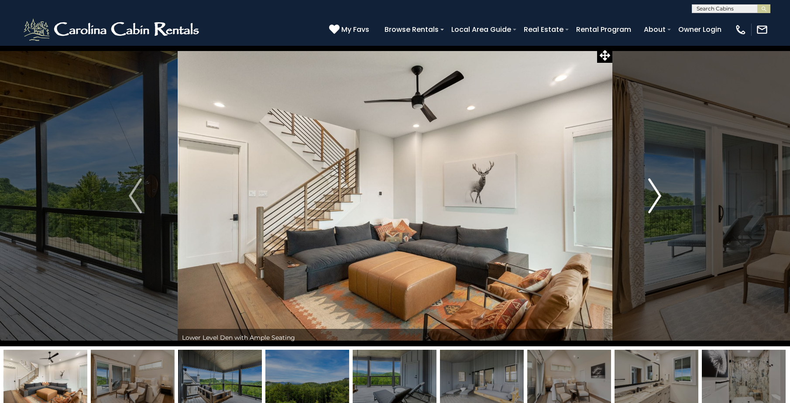
click at [654, 189] on img "Next" at bounding box center [654, 196] width 13 height 35
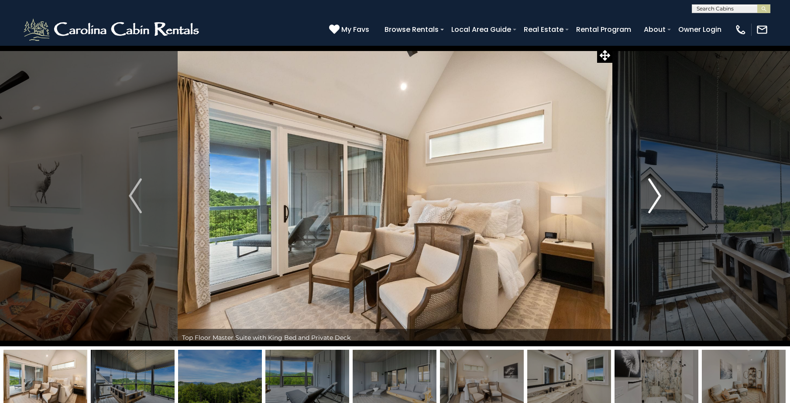
click at [654, 189] on img "Next" at bounding box center [654, 196] width 13 height 35
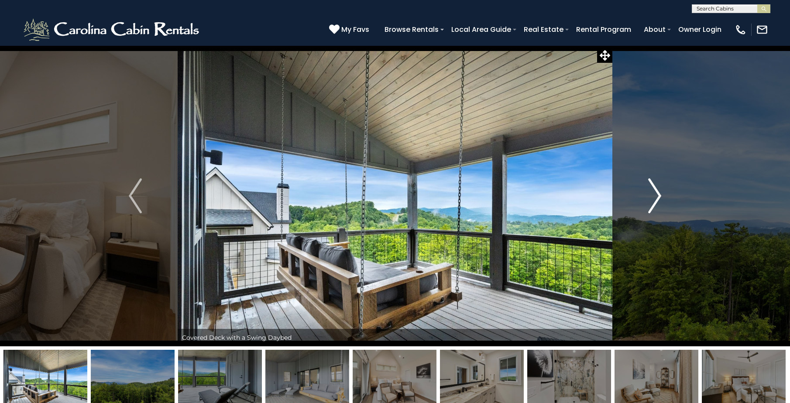
click at [654, 189] on img "Next" at bounding box center [654, 196] width 13 height 35
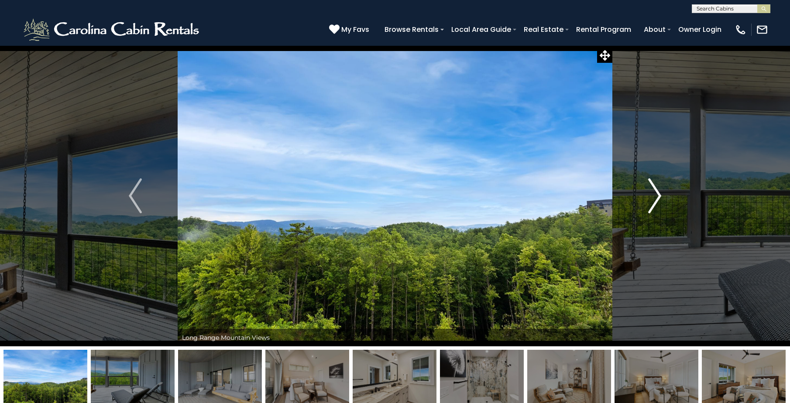
click at [654, 189] on img "Next" at bounding box center [654, 196] width 13 height 35
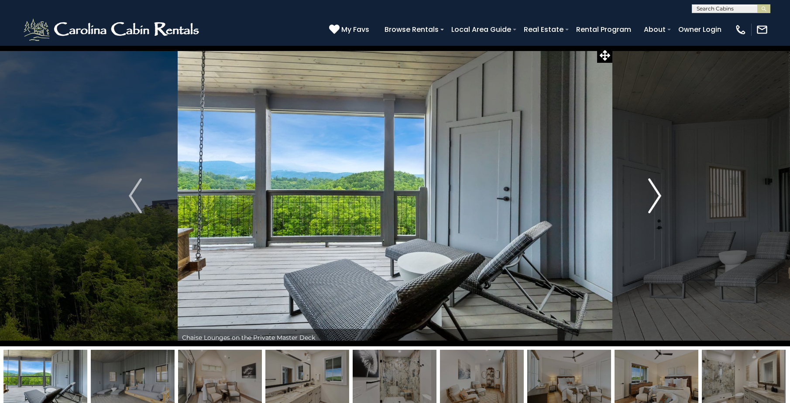
click at [654, 189] on img "Next" at bounding box center [654, 196] width 13 height 35
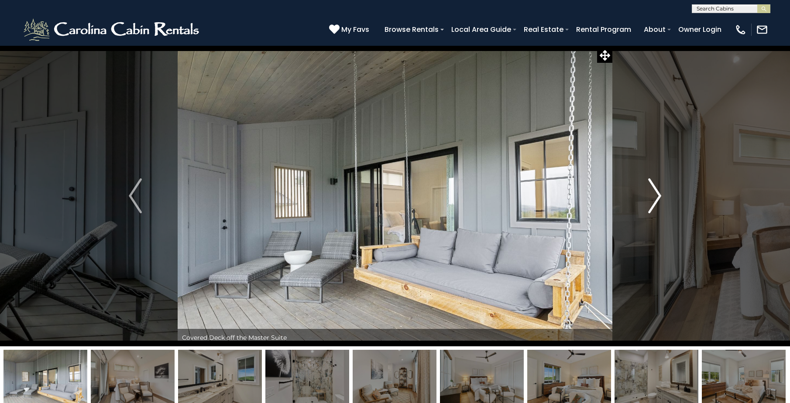
click at [654, 189] on img "Next" at bounding box center [654, 196] width 13 height 35
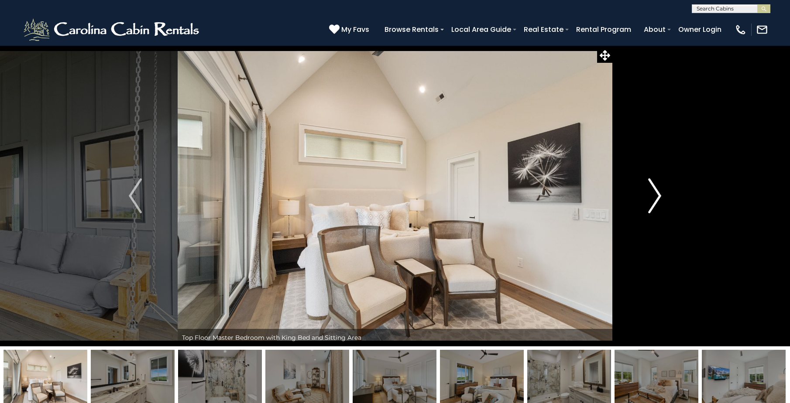
click at [654, 189] on img "Next" at bounding box center [654, 196] width 13 height 35
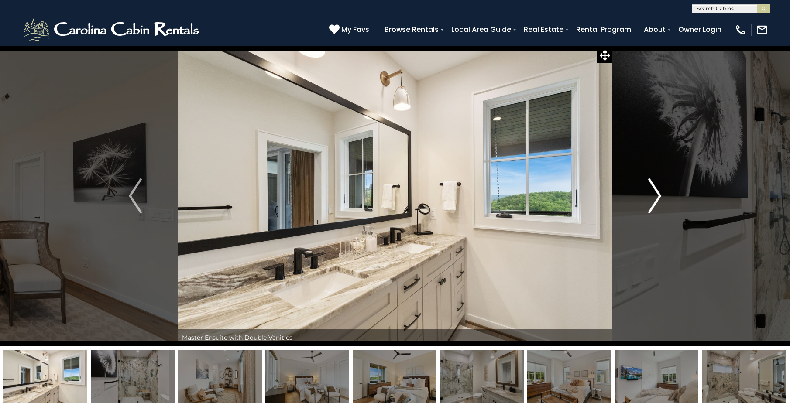
click at [654, 189] on img "Next" at bounding box center [654, 196] width 13 height 35
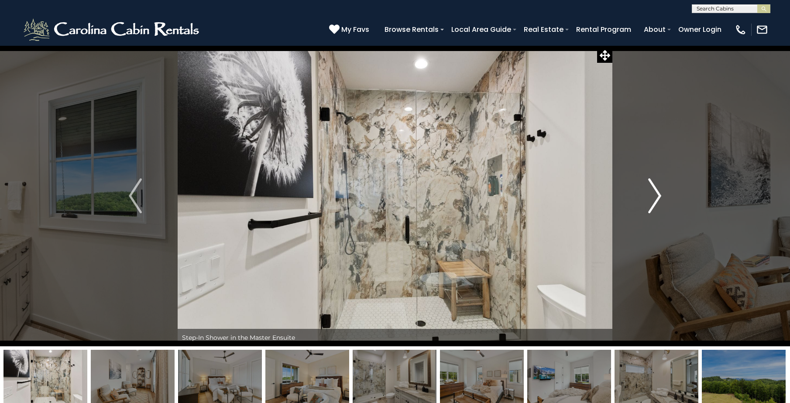
click at [654, 189] on img "Next" at bounding box center [654, 196] width 13 height 35
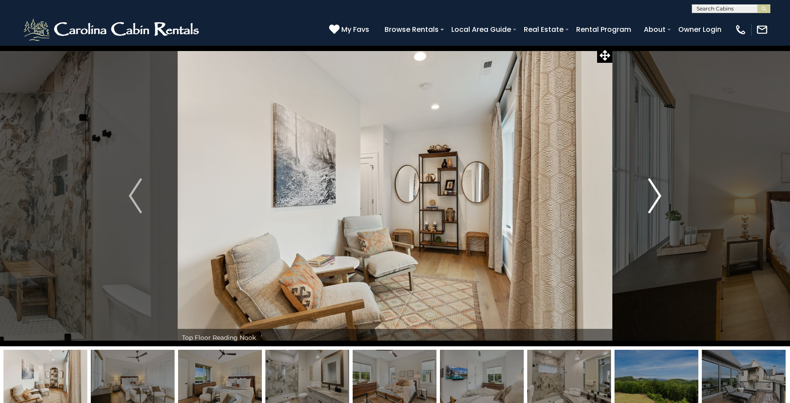
click at [654, 189] on img "Next" at bounding box center [654, 196] width 13 height 35
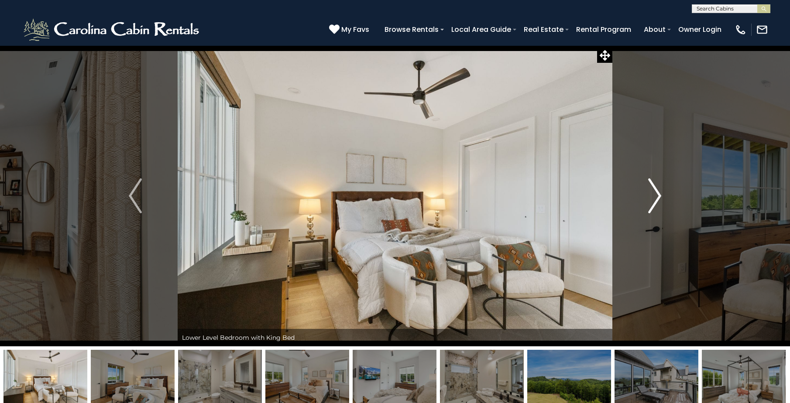
click at [654, 189] on img "Next" at bounding box center [654, 196] width 13 height 35
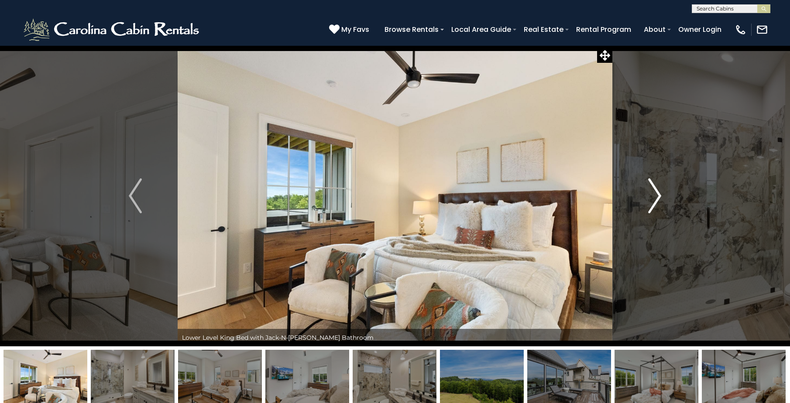
click at [654, 189] on img "Next" at bounding box center [654, 196] width 13 height 35
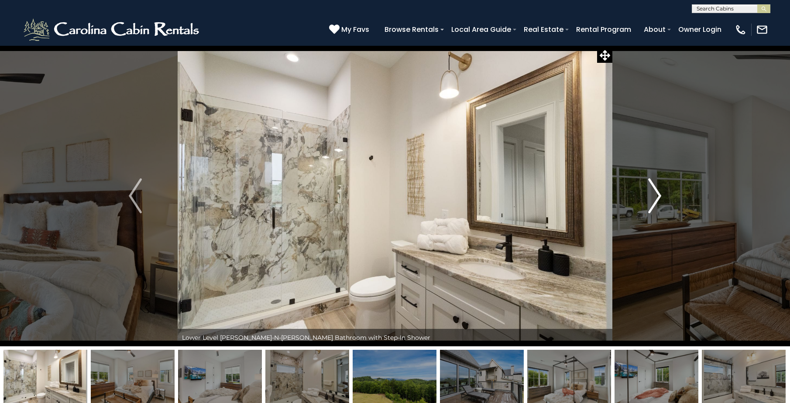
click at [654, 189] on img "Next" at bounding box center [654, 196] width 13 height 35
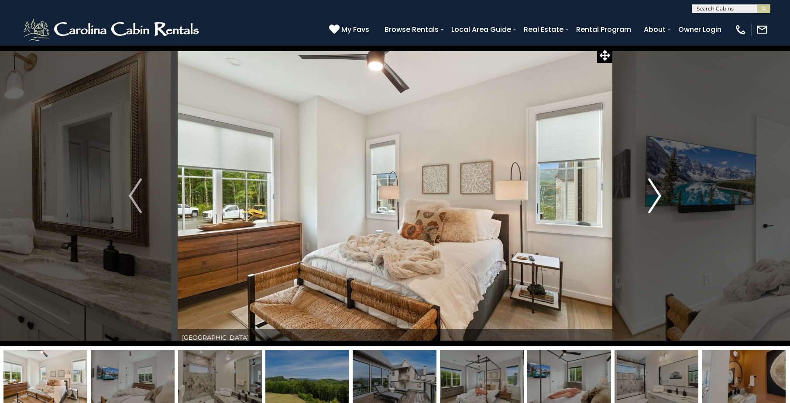
click at [654, 189] on img "Next" at bounding box center [654, 196] width 13 height 35
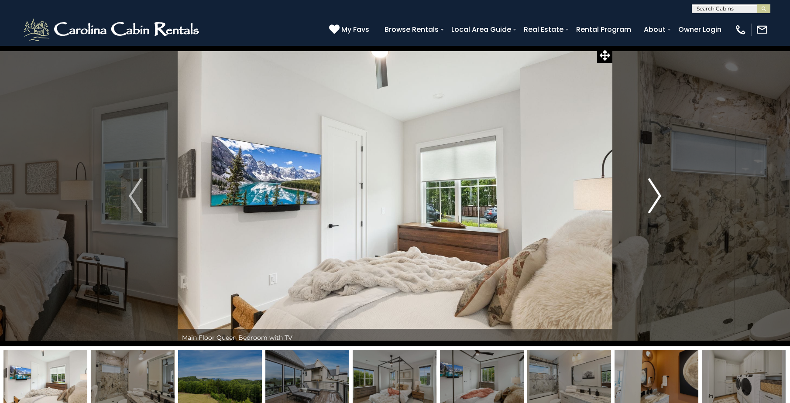
click at [654, 189] on img "Next" at bounding box center [654, 196] width 13 height 35
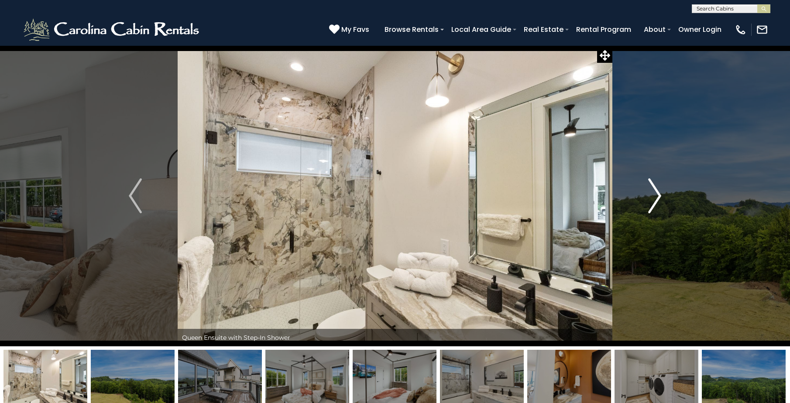
click at [654, 189] on img "Next" at bounding box center [654, 196] width 13 height 35
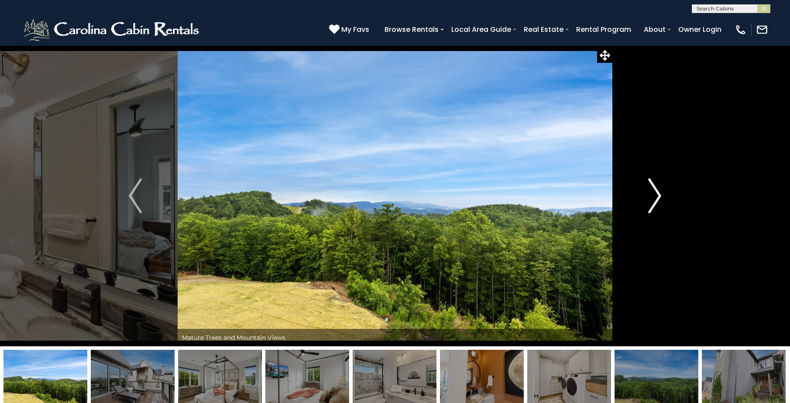
click at [654, 189] on img "Next" at bounding box center [654, 196] width 13 height 35
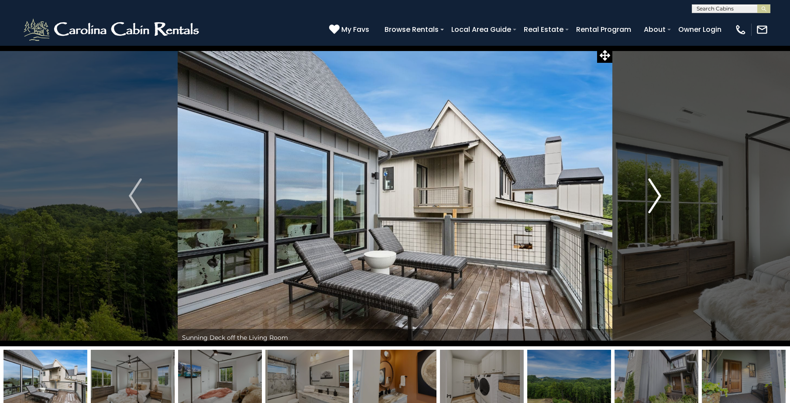
click at [654, 189] on img "Next" at bounding box center [654, 196] width 13 height 35
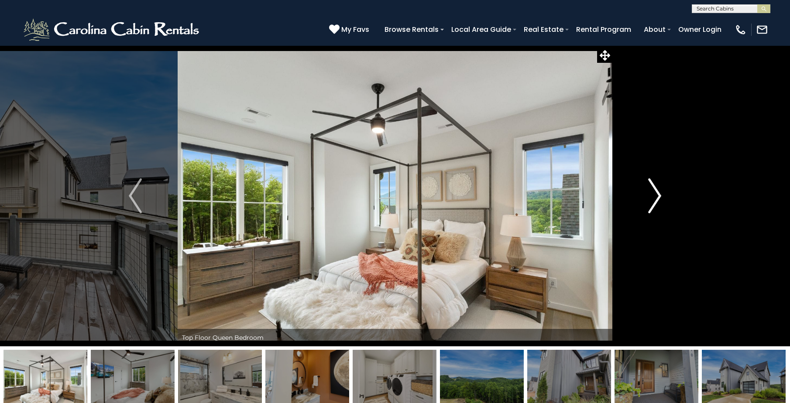
click at [654, 189] on img "Next" at bounding box center [654, 196] width 13 height 35
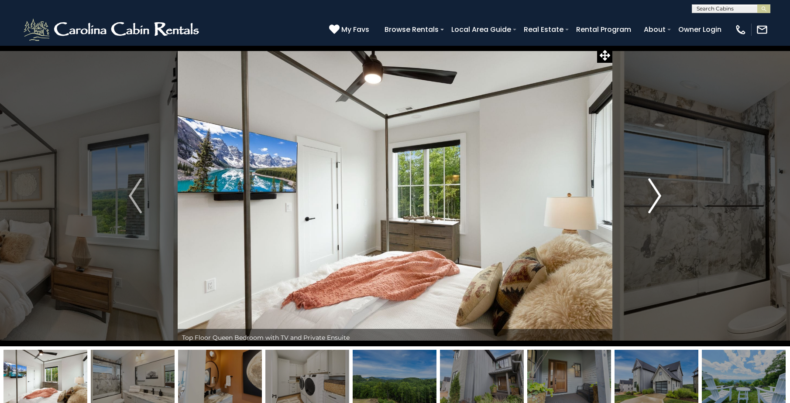
click at [654, 189] on img "Next" at bounding box center [654, 196] width 13 height 35
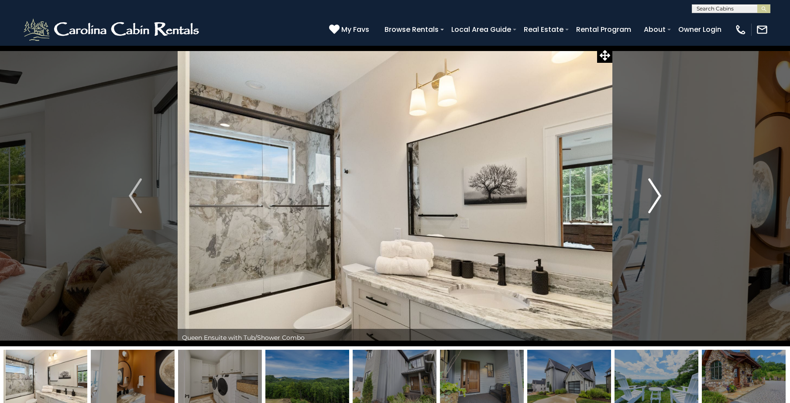
click at [654, 189] on img "Next" at bounding box center [654, 196] width 13 height 35
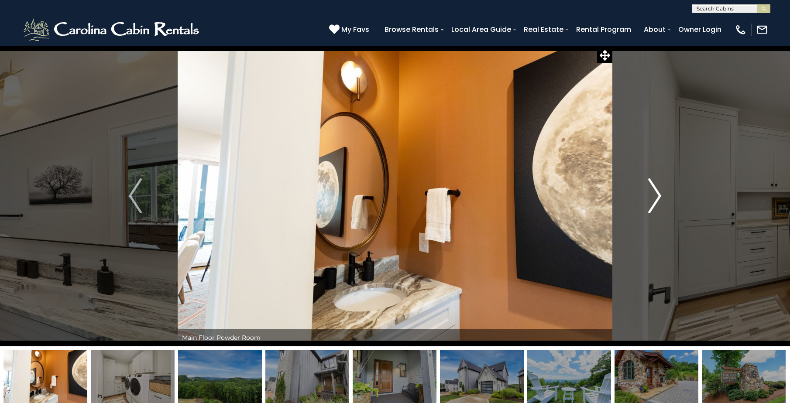
click at [654, 189] on img "Next" at bounding box center [654, 196] width 13 height 35
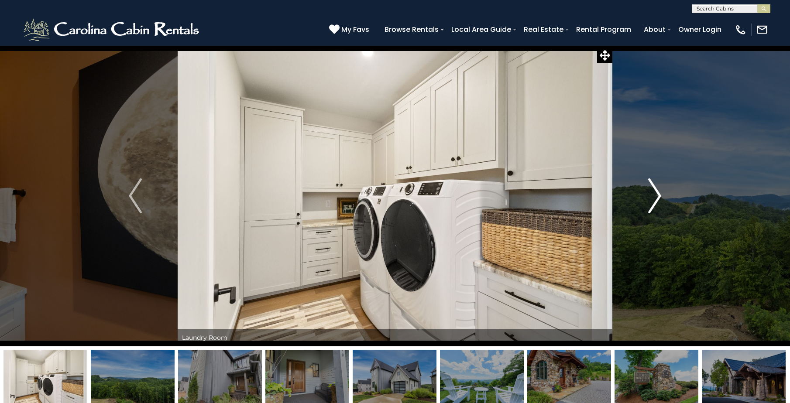
click at [654, 189] on img "Next" at bounding box center [654, 196] width 13 height 35
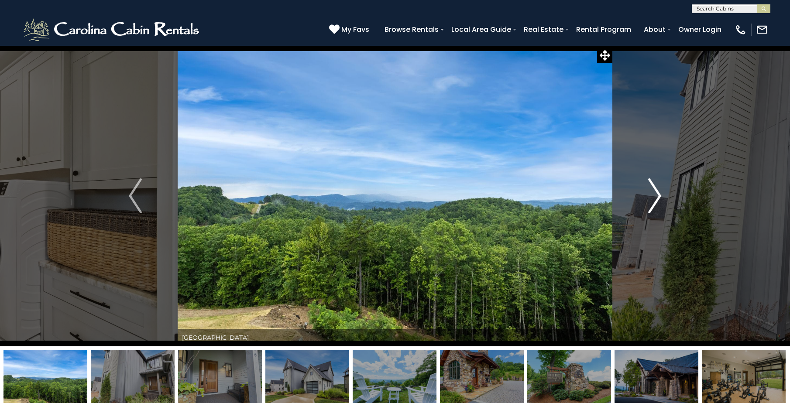
click at [654, 189] on img "Next" at bounding box center [654, 196] width 13 height 35
